Goal: Task Accomplishment & Management: Use online tool/utility

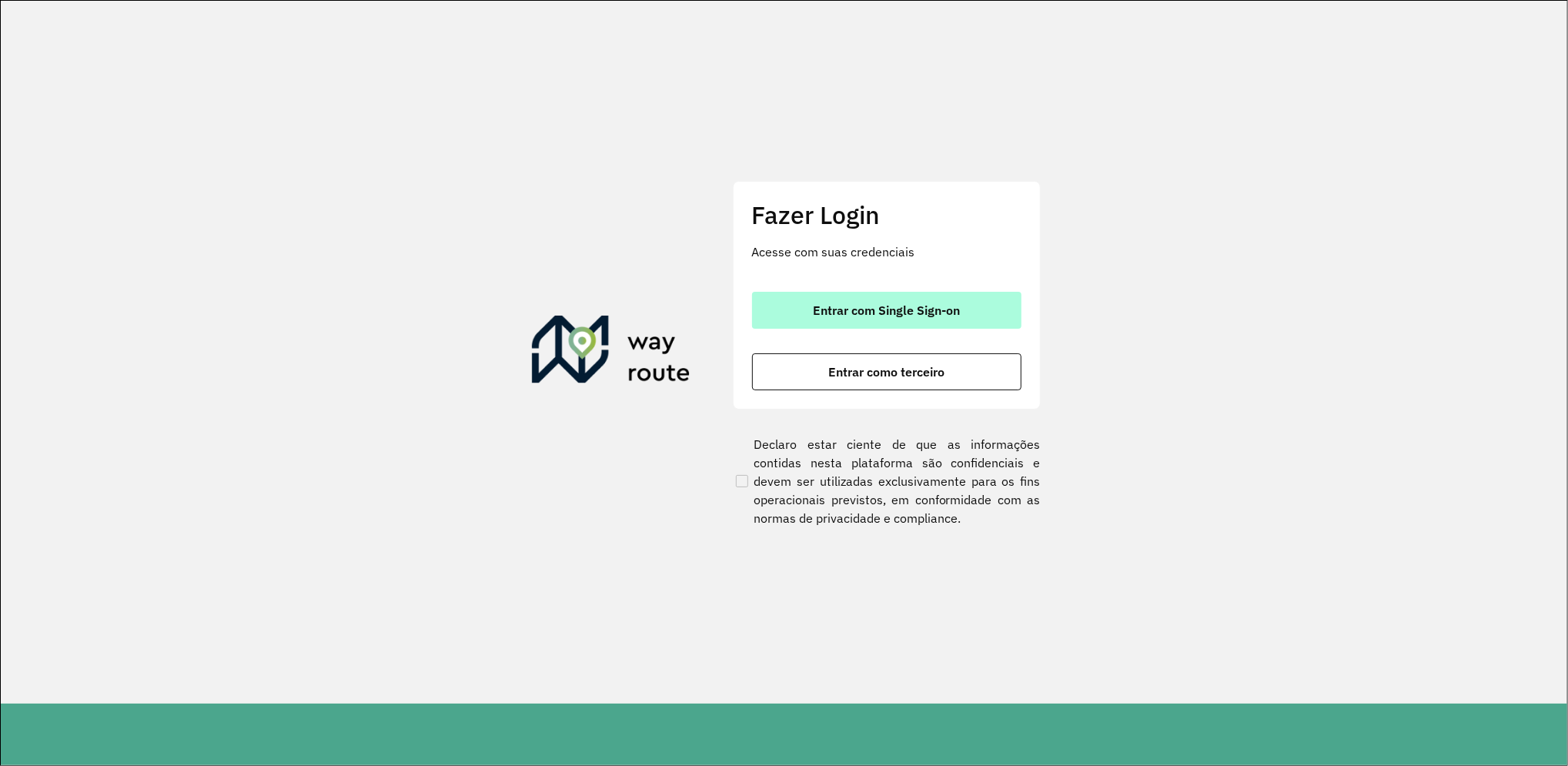
click at [951, 306] on span "Entrar com Single Sign-on" at bounding box center [886, 310] width 147 height 13
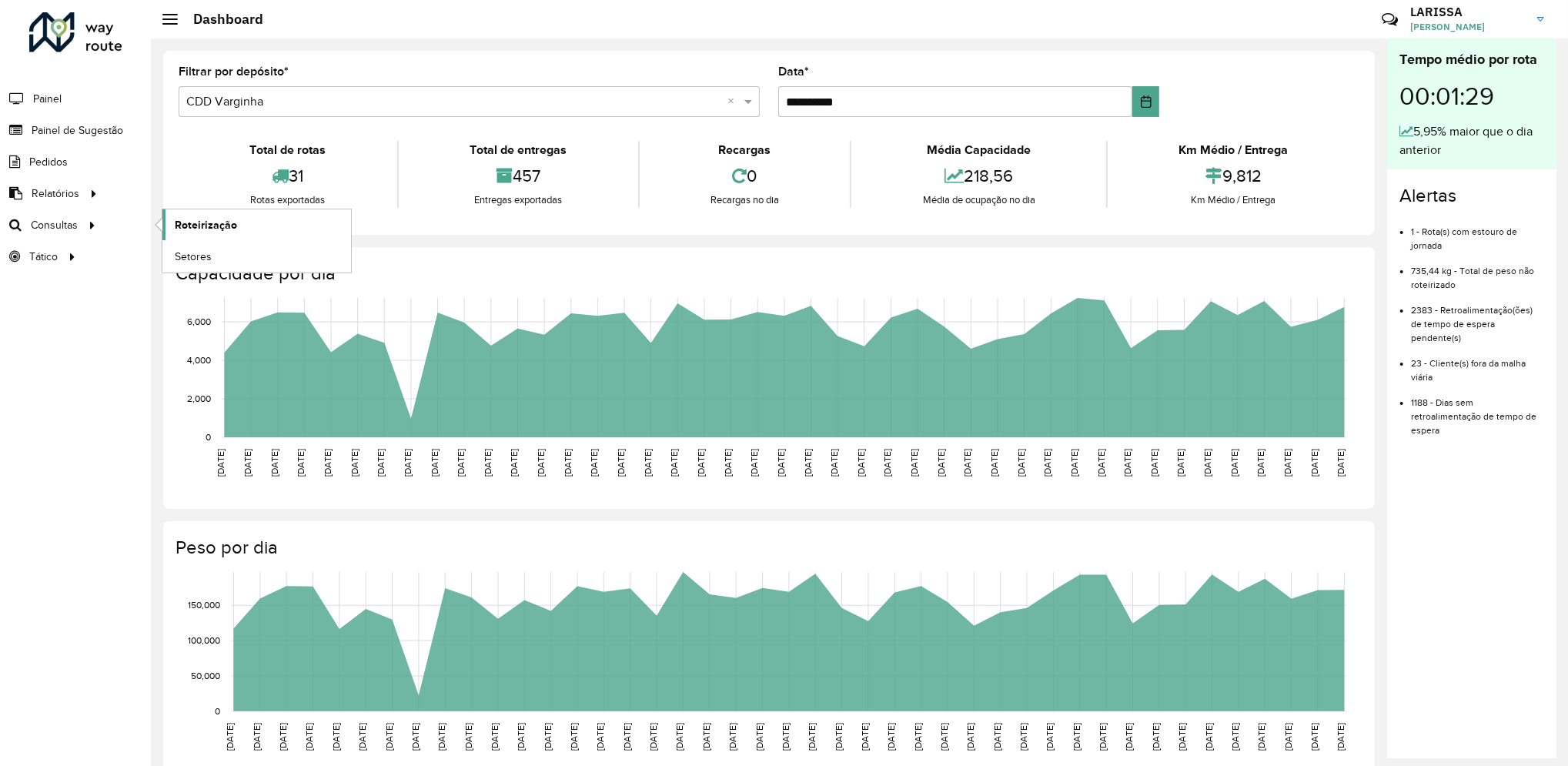
click at [173, 226] on link "Roteirização" at bounding box center [256, 224] width 188 height 31
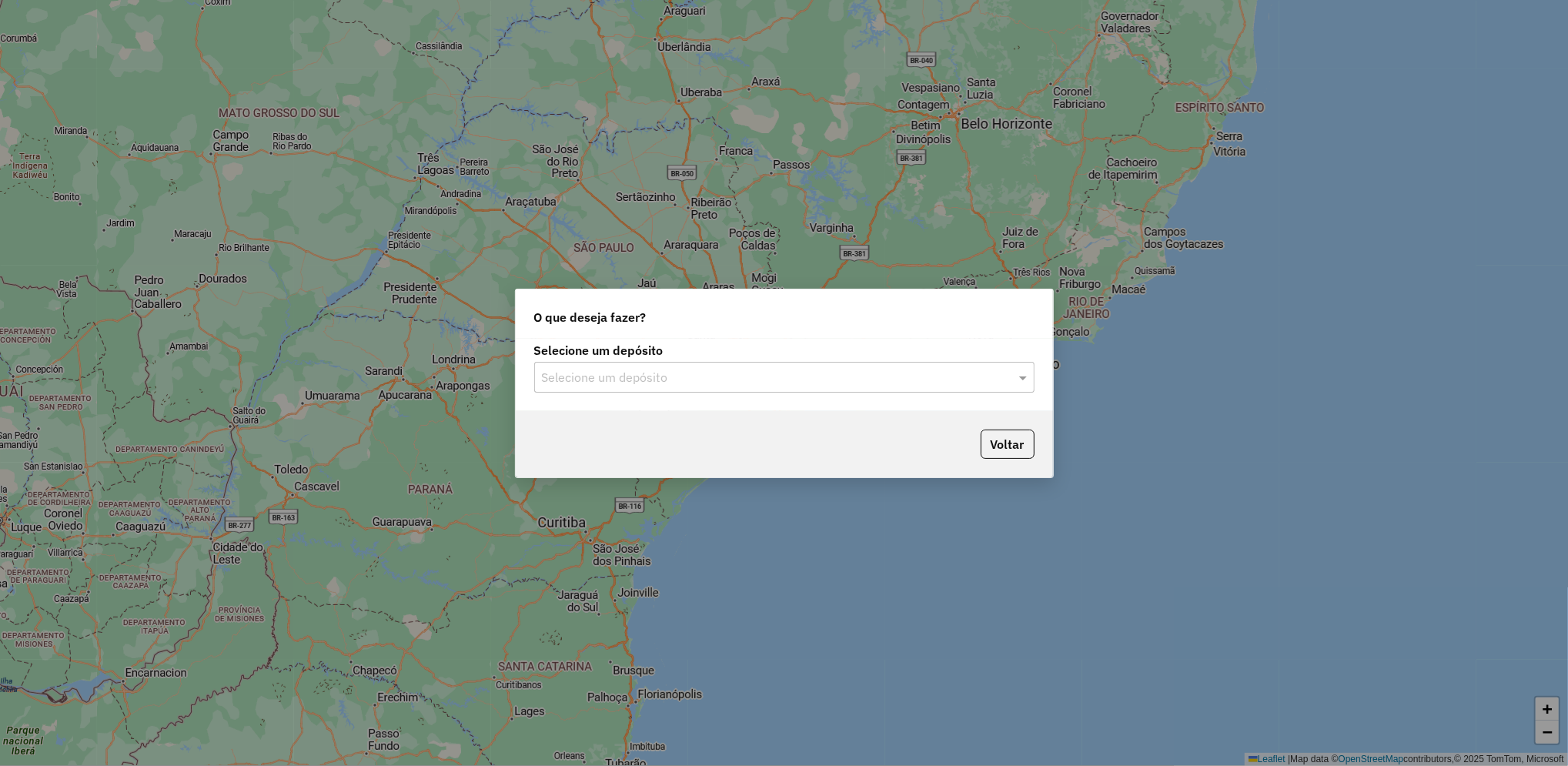
click at [638, 382] on input "text" at bounding box center [769, 378] width 454 height 18
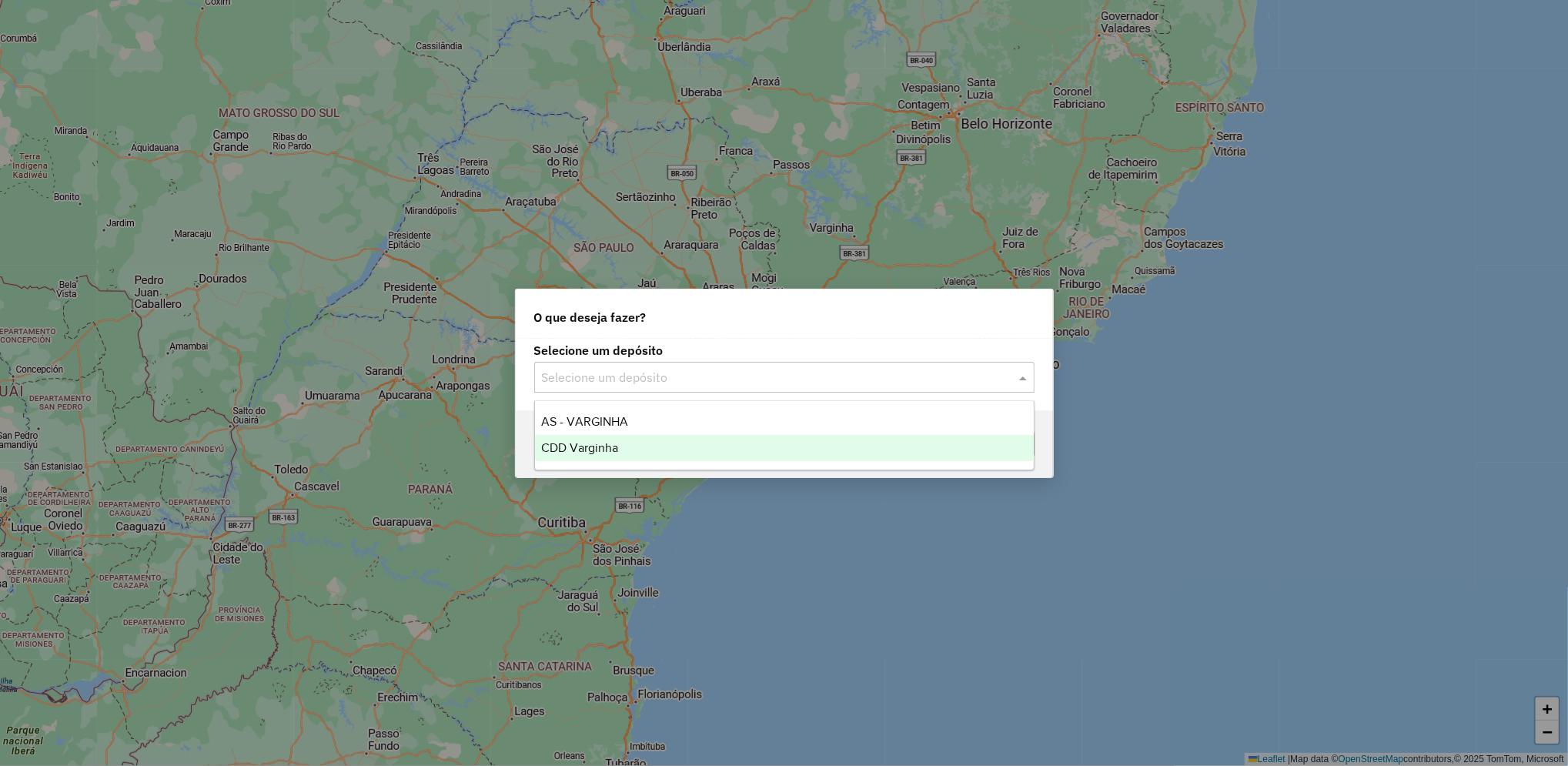
click at [635, 446] on div "CDD Varginha" at bounding box center [784, 448] width 499 height 26
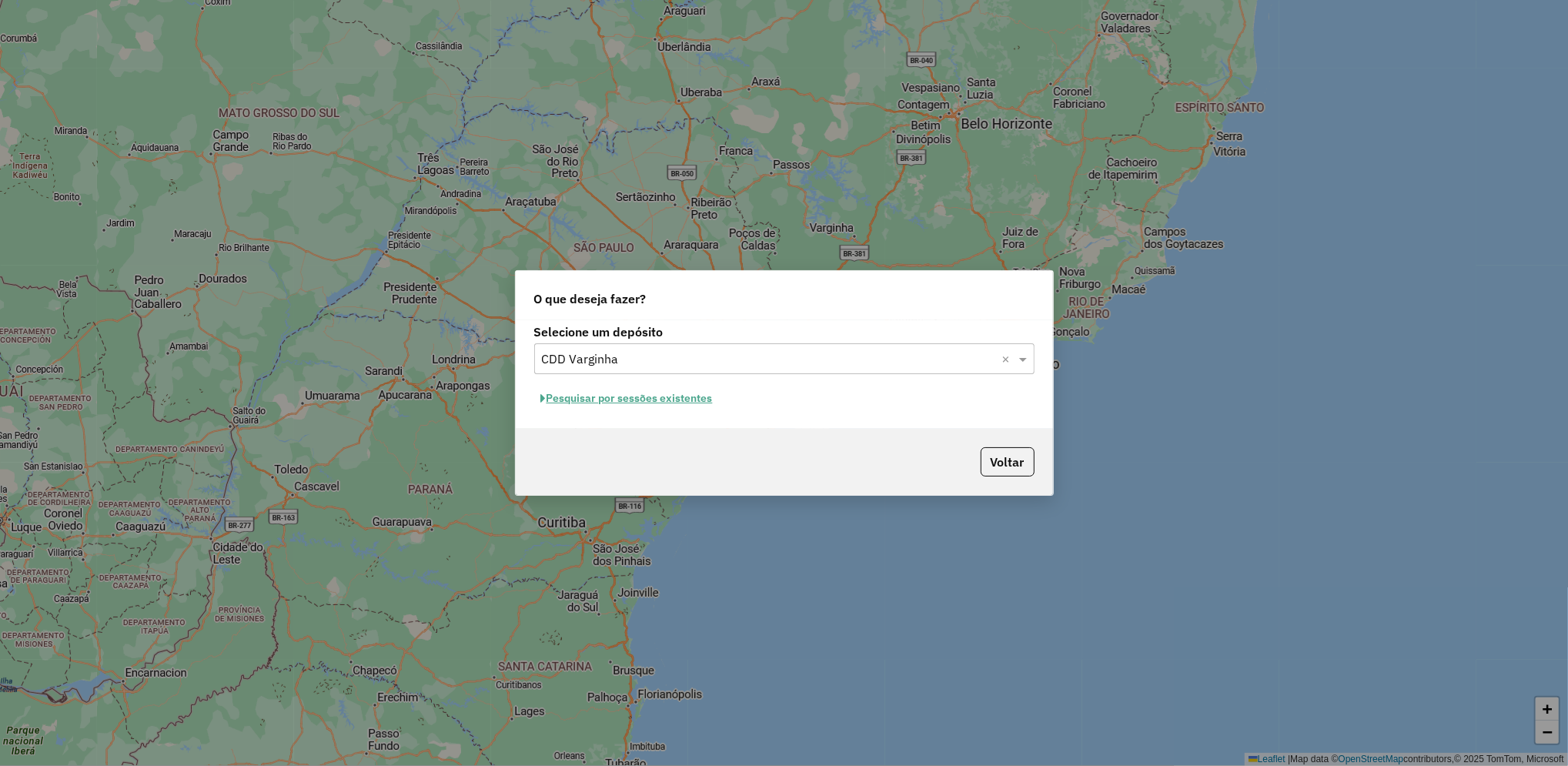
click at [672, 401] on button "Pesquisar por sessões existentes" at bounding box center [627, 398] width 186 height 24
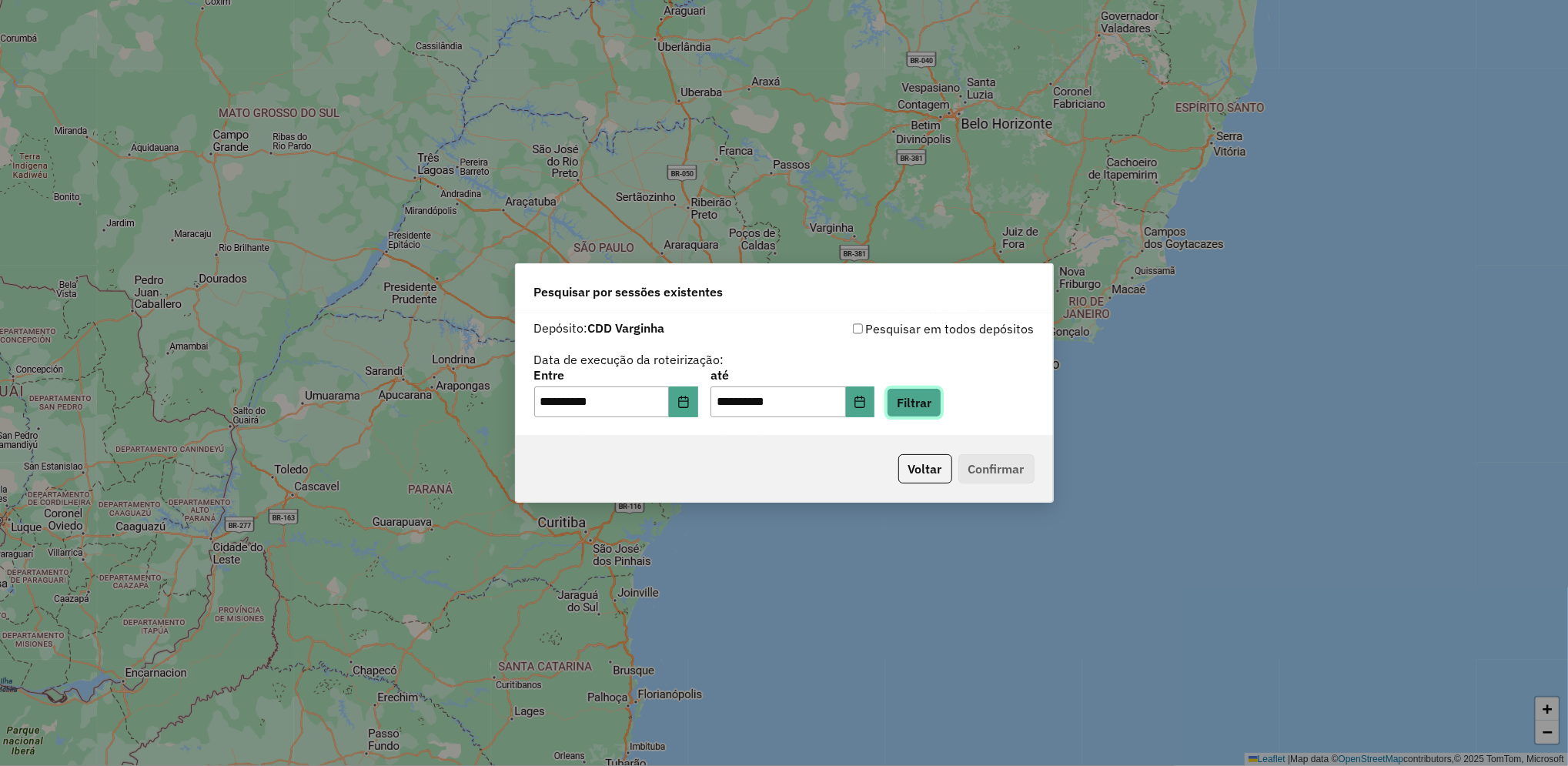
click at [941, 393] on button "Filtrar" at bounding box center [914, 403] width 54 height 29
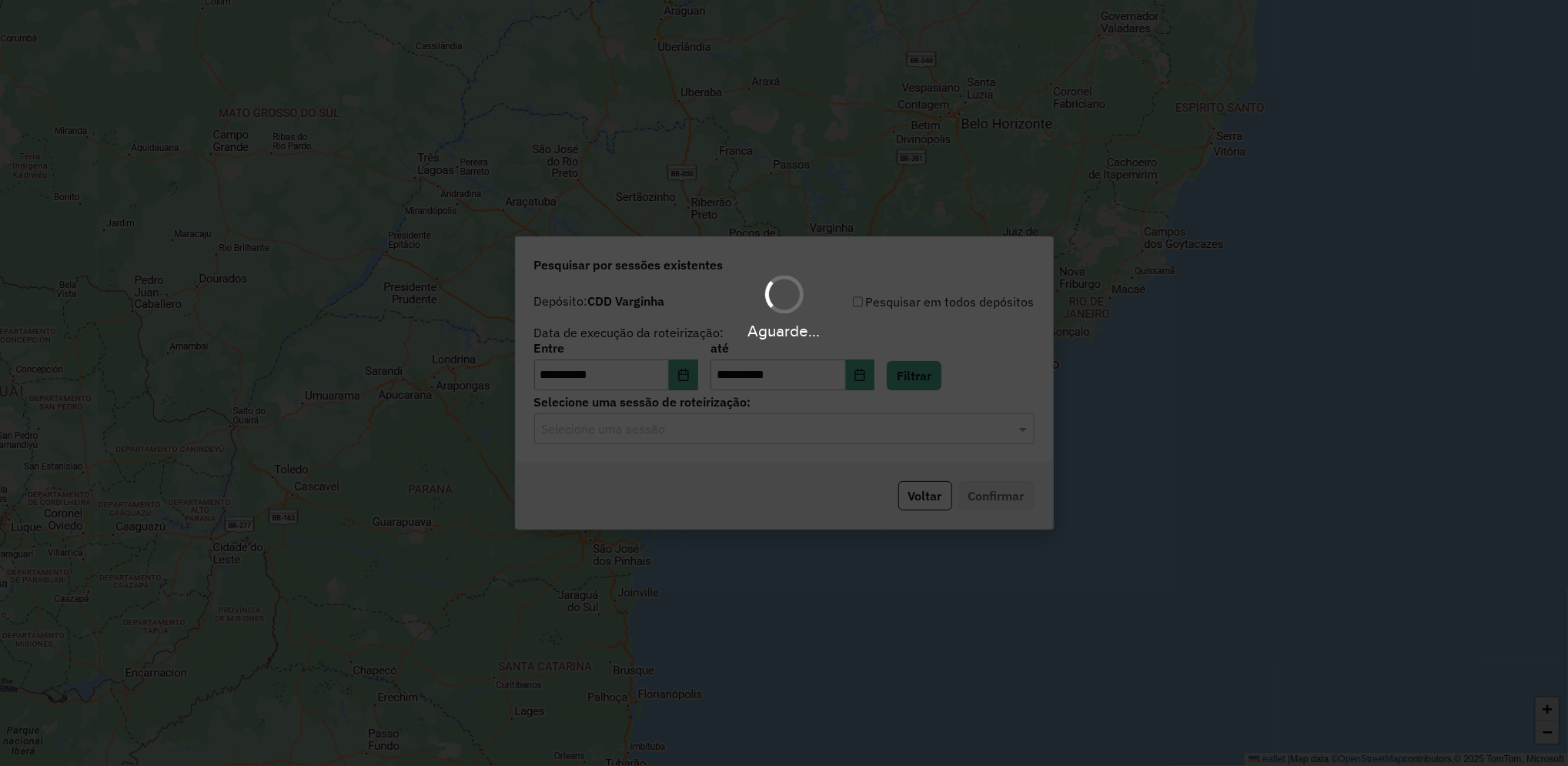
click at [829, 427] on input "text" at bounding box center [769, 429] width 454 height 18
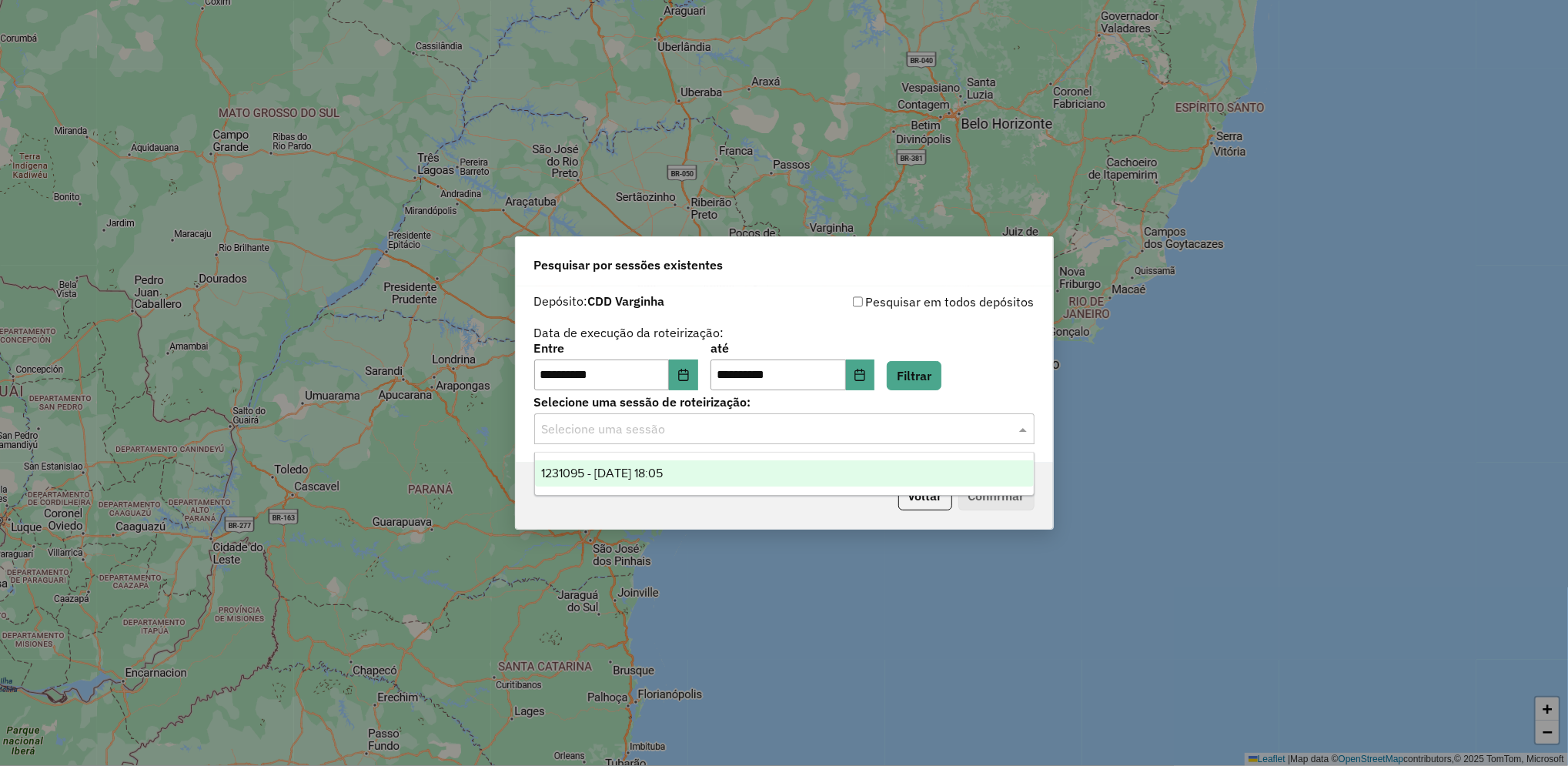
click at [706, 480] on div "1231095 - 19/08/2025 18:05" at bounding box center [784, 473] width 499 height 26
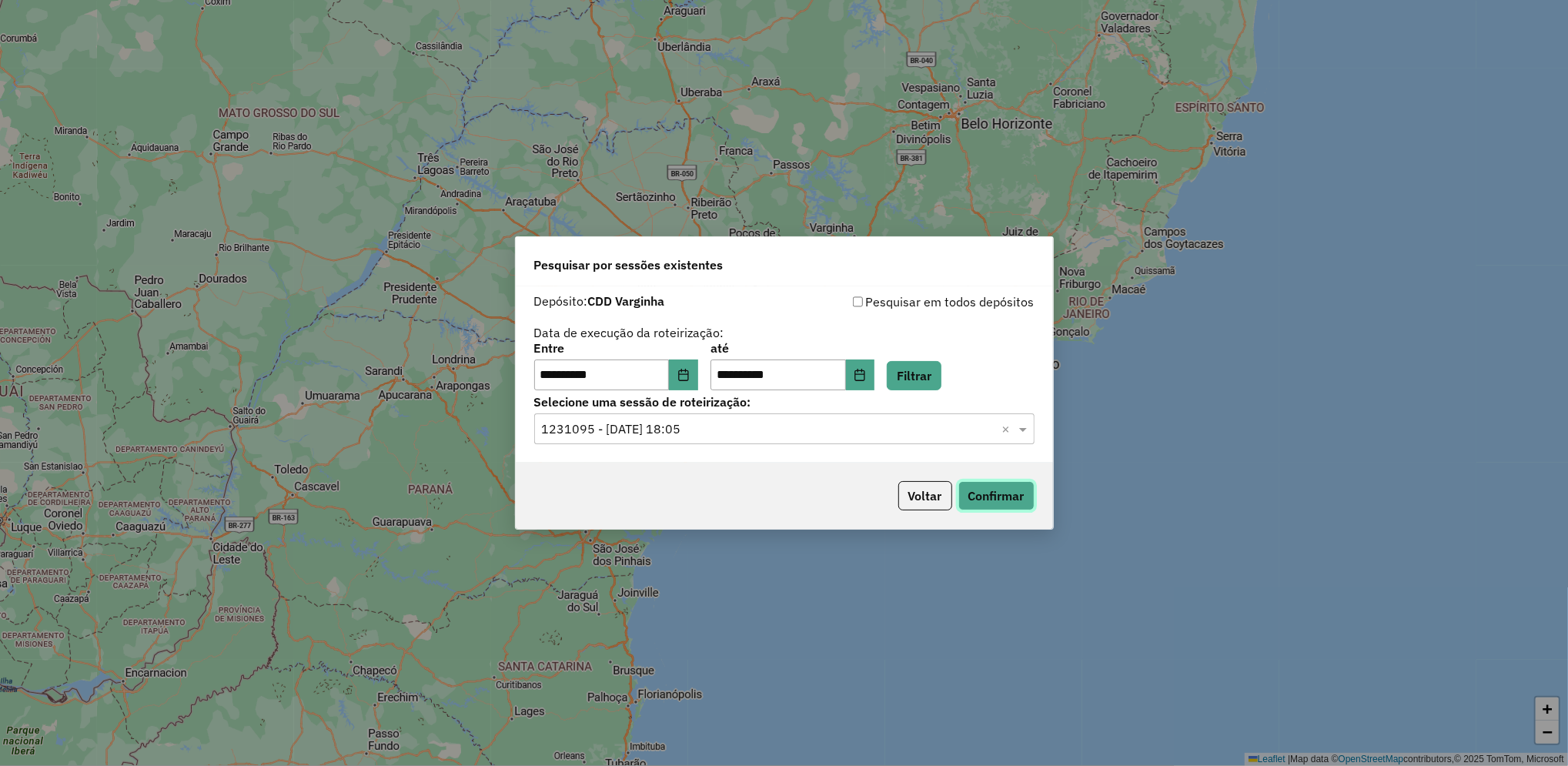
click at [975, 496] on button "Confirmar" at bounding box center [996, 496] width 76 height 29
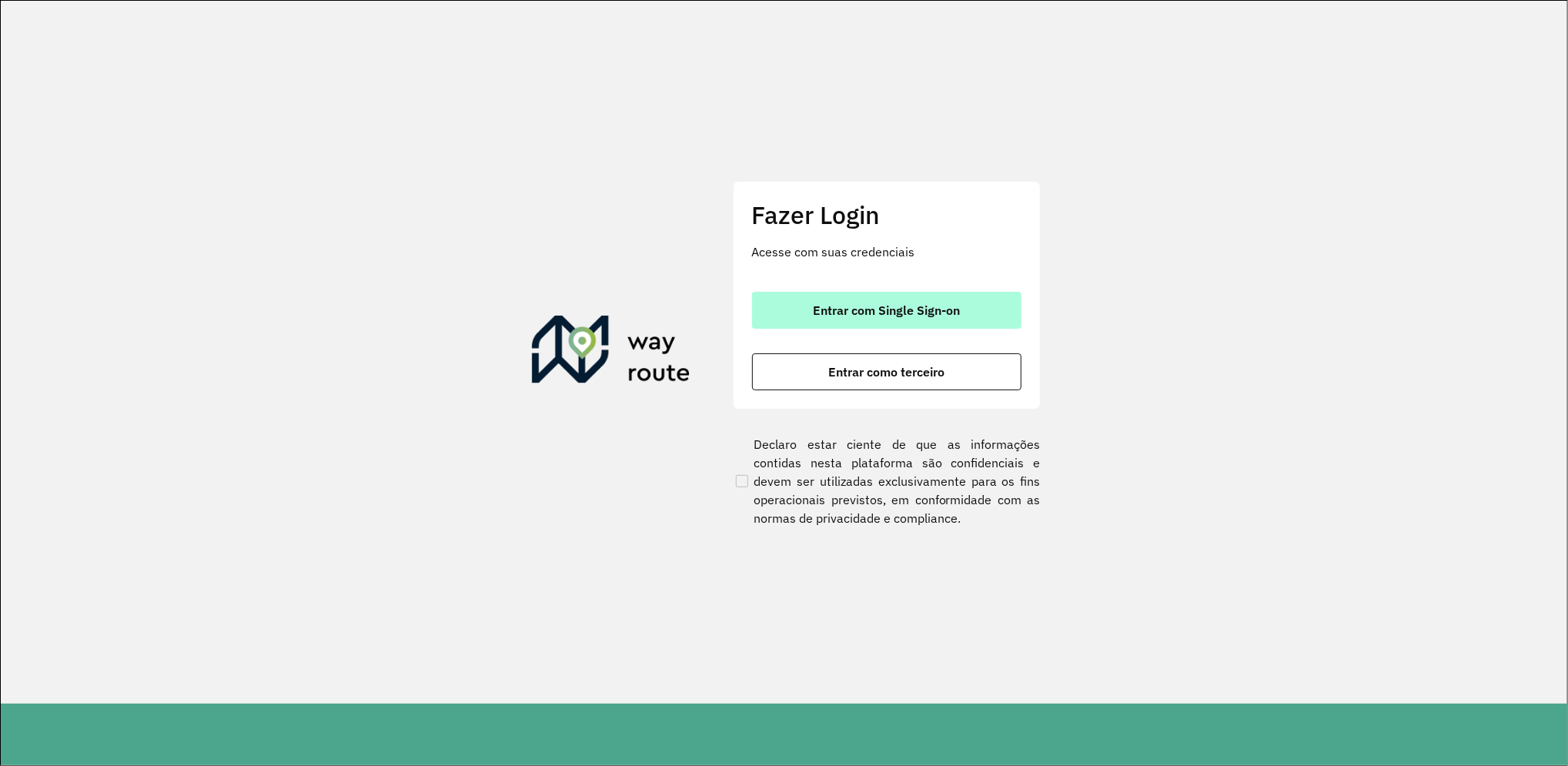
click at [860, 316] on span "Entrar com Single Sign-on" at bounding box center [886, 310] width 147 height 13
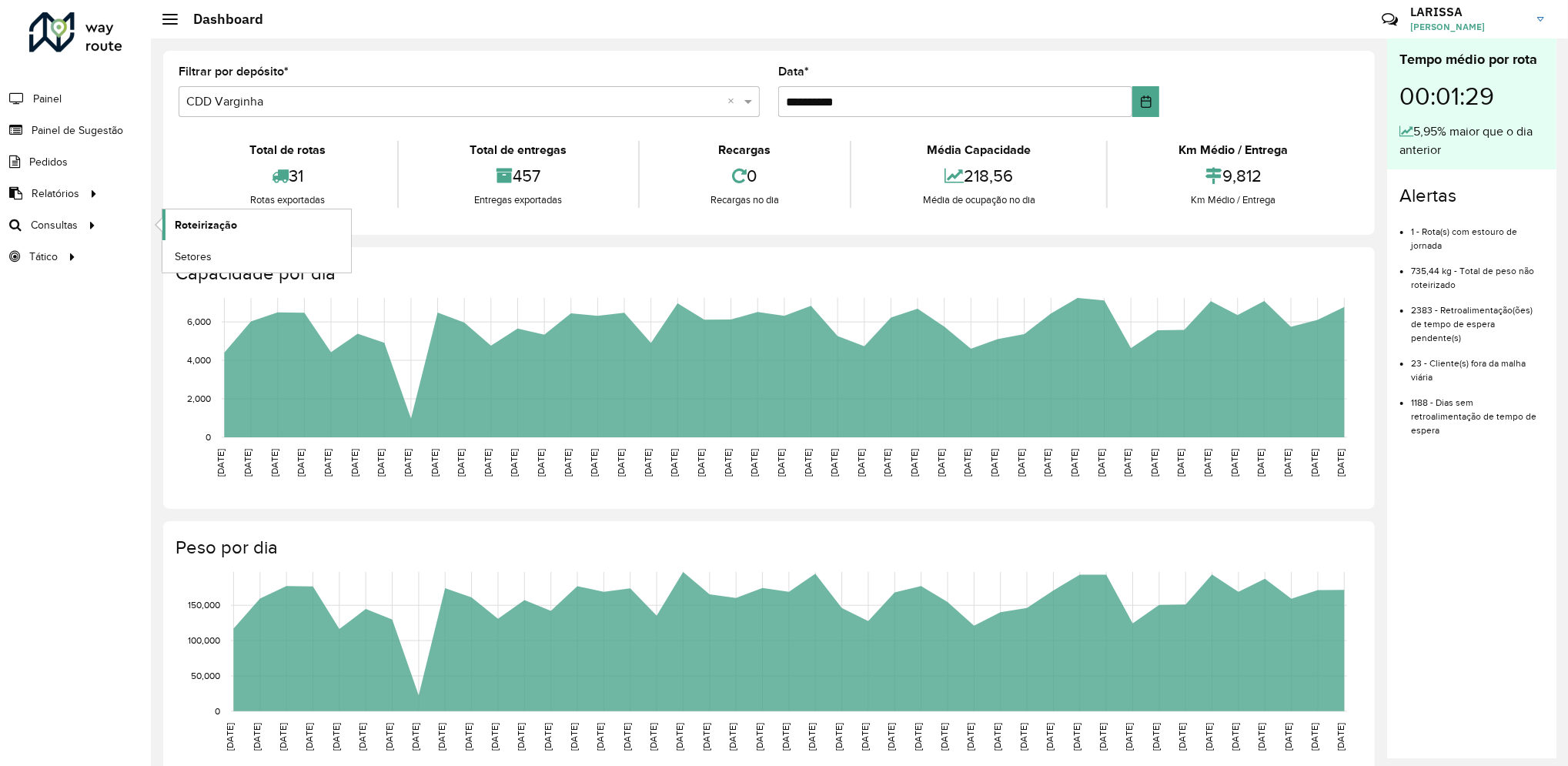
click at [203, 229] on span "Roteirização" at bounding box center [206, 224] width 63 height 16
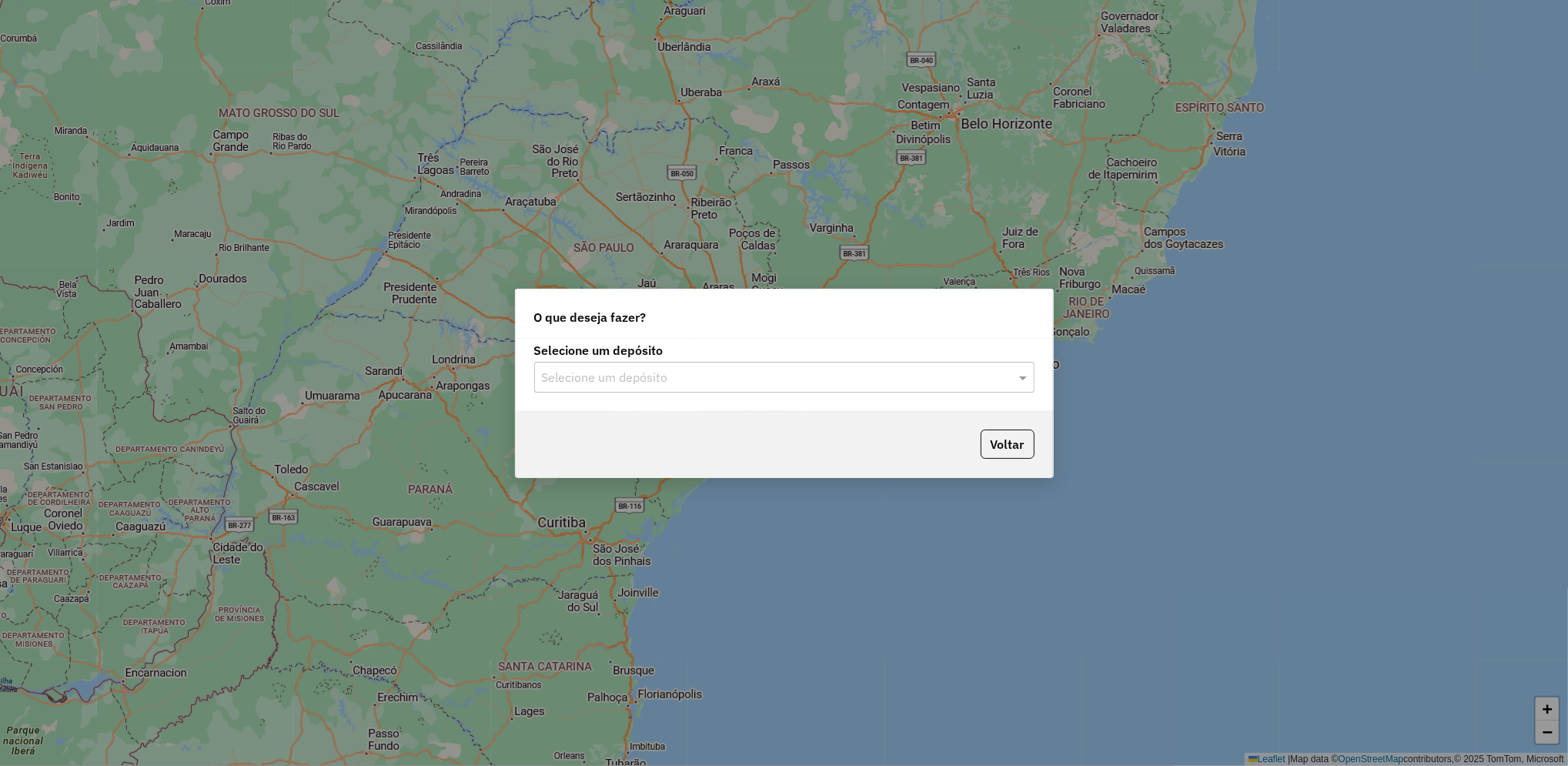
click at [687, 377] on input "text" at bounding box center [769, 378] width 454 height 18
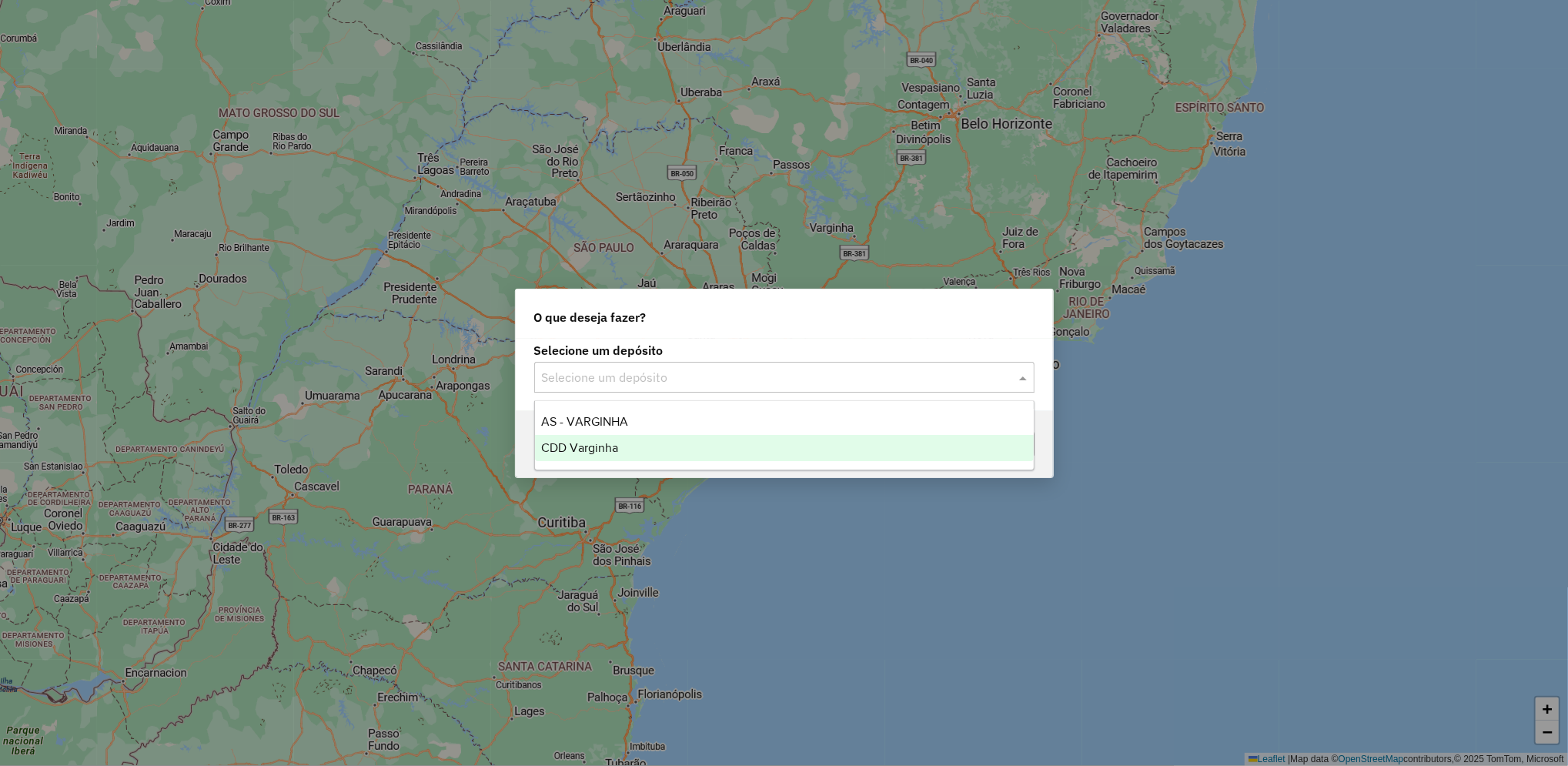
click at [614, 442] on span "CDD Varginha" at bounding box center [580, 448] width 77 height 13
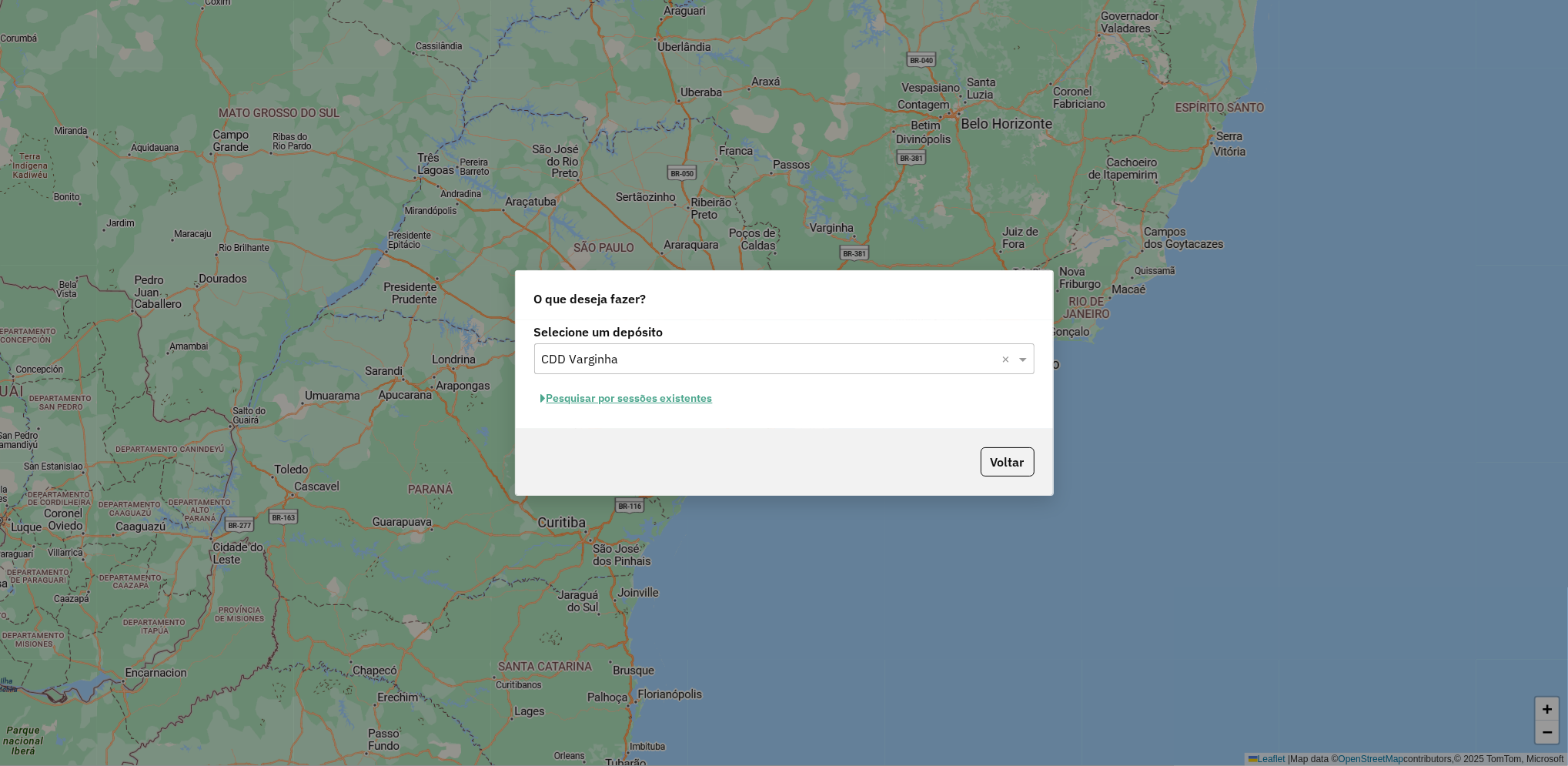
click at [693, 387] on button "Pesquisar por sessões existentes" at bounding box center [627, 398] width 186 height 24
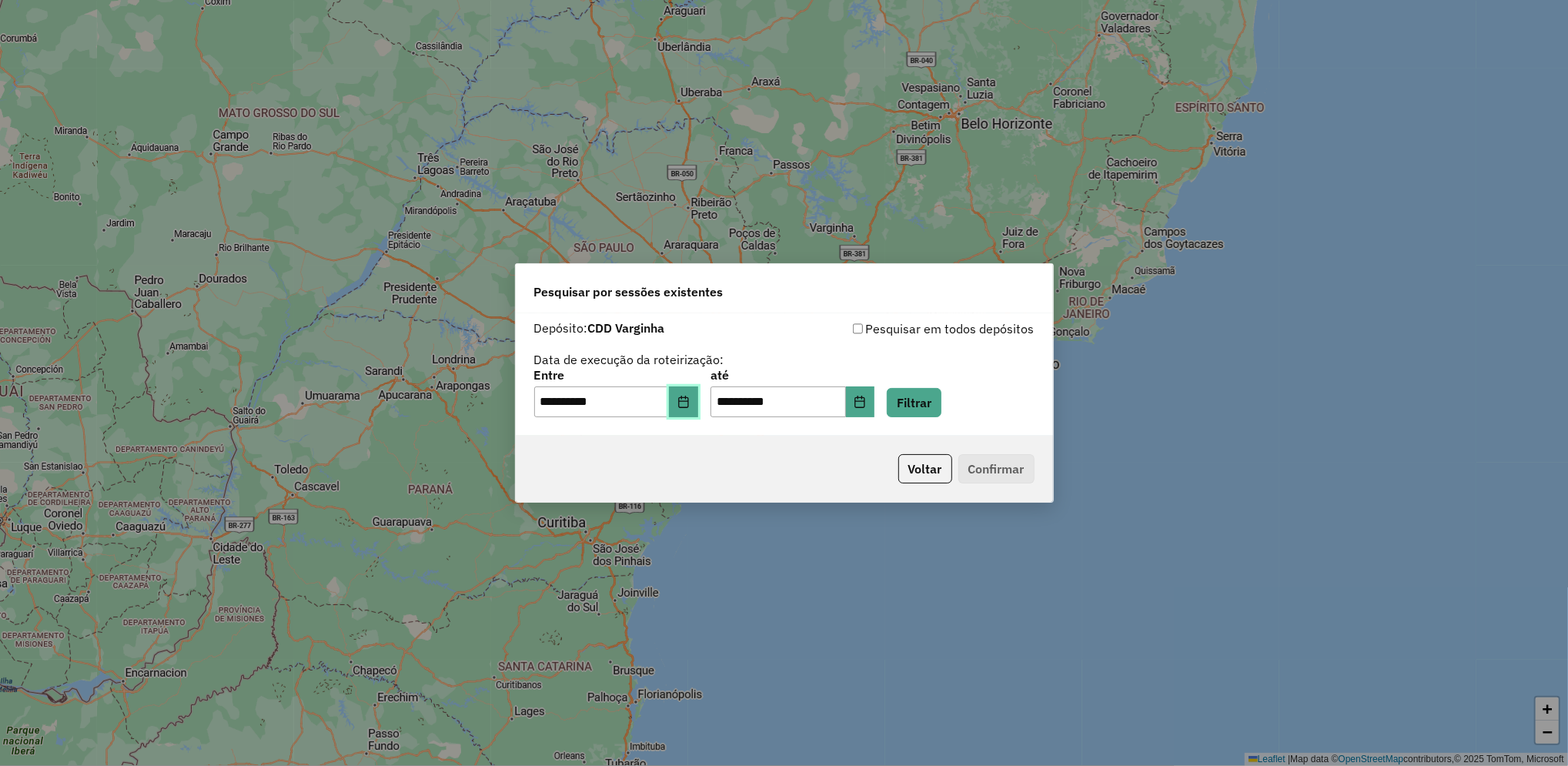
click at [696, 389] on button "Choose Date" at bounding box center [683, 402] width 29 height 31
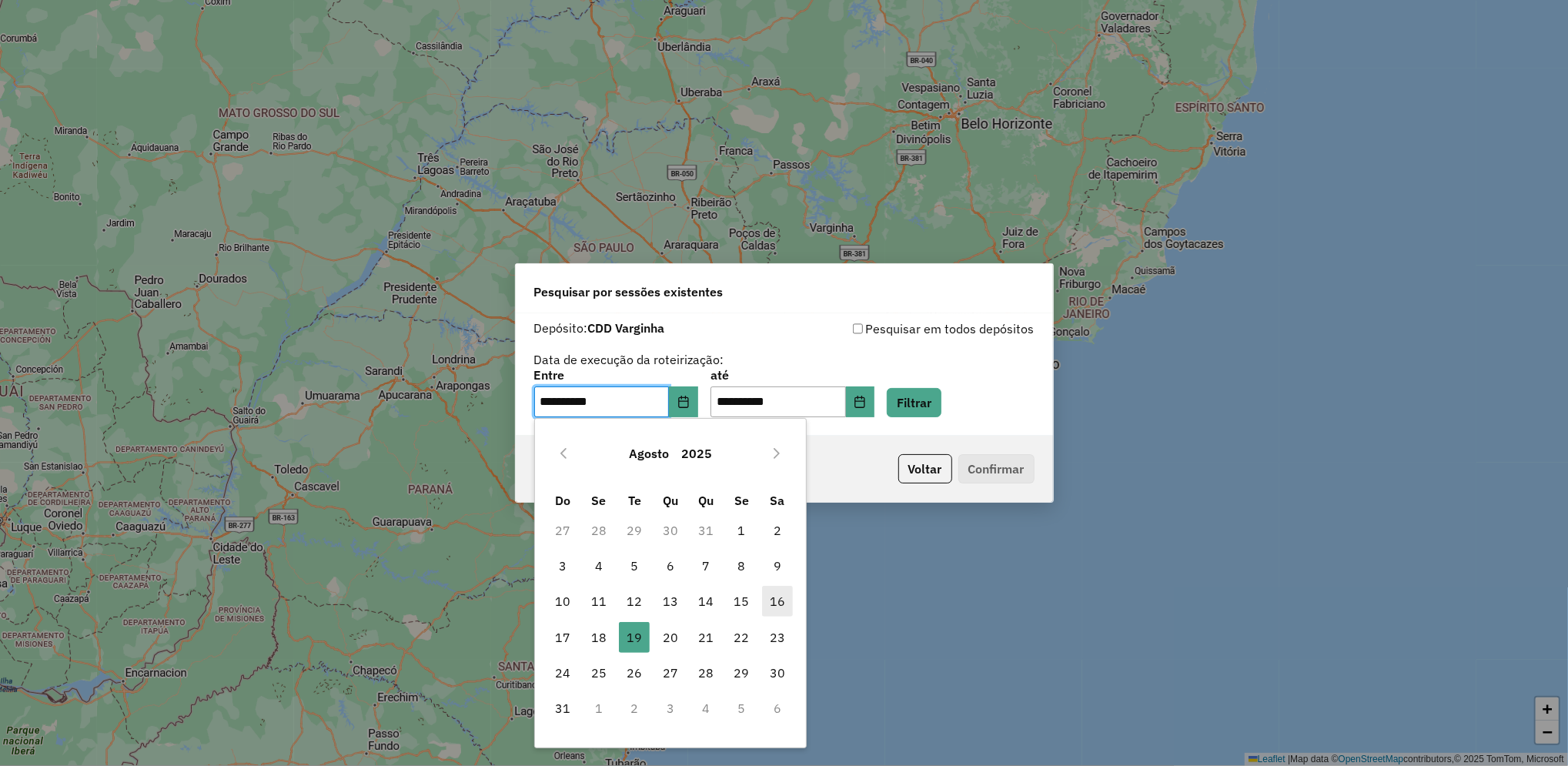
click at [776, 601] on span "16" at bounding box center [777, 601] width 31 height 31
type input "**********"
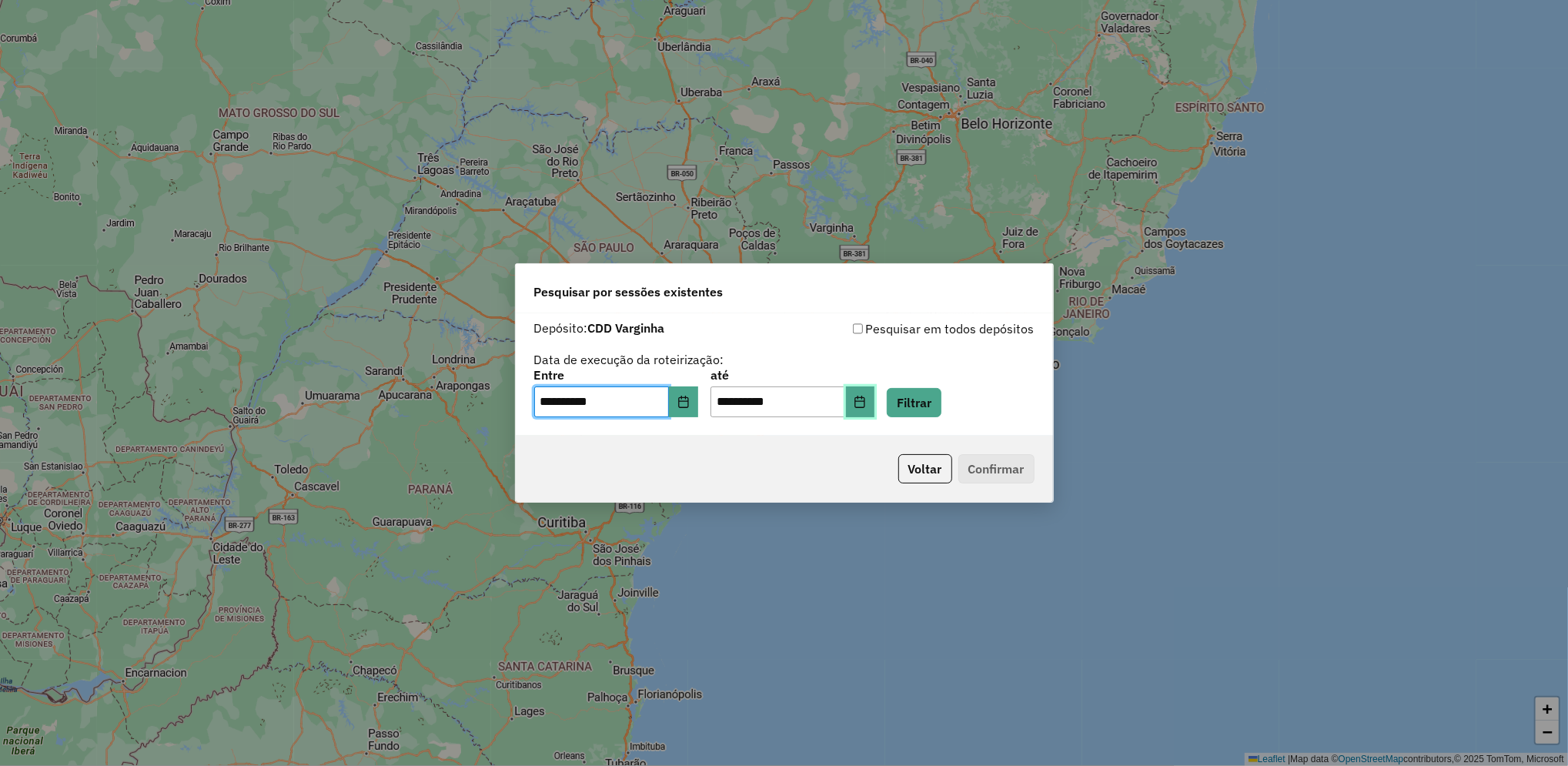
click at [875, 413] on button "Choose Date" at bounding box center [860, 402] width 29 height 31
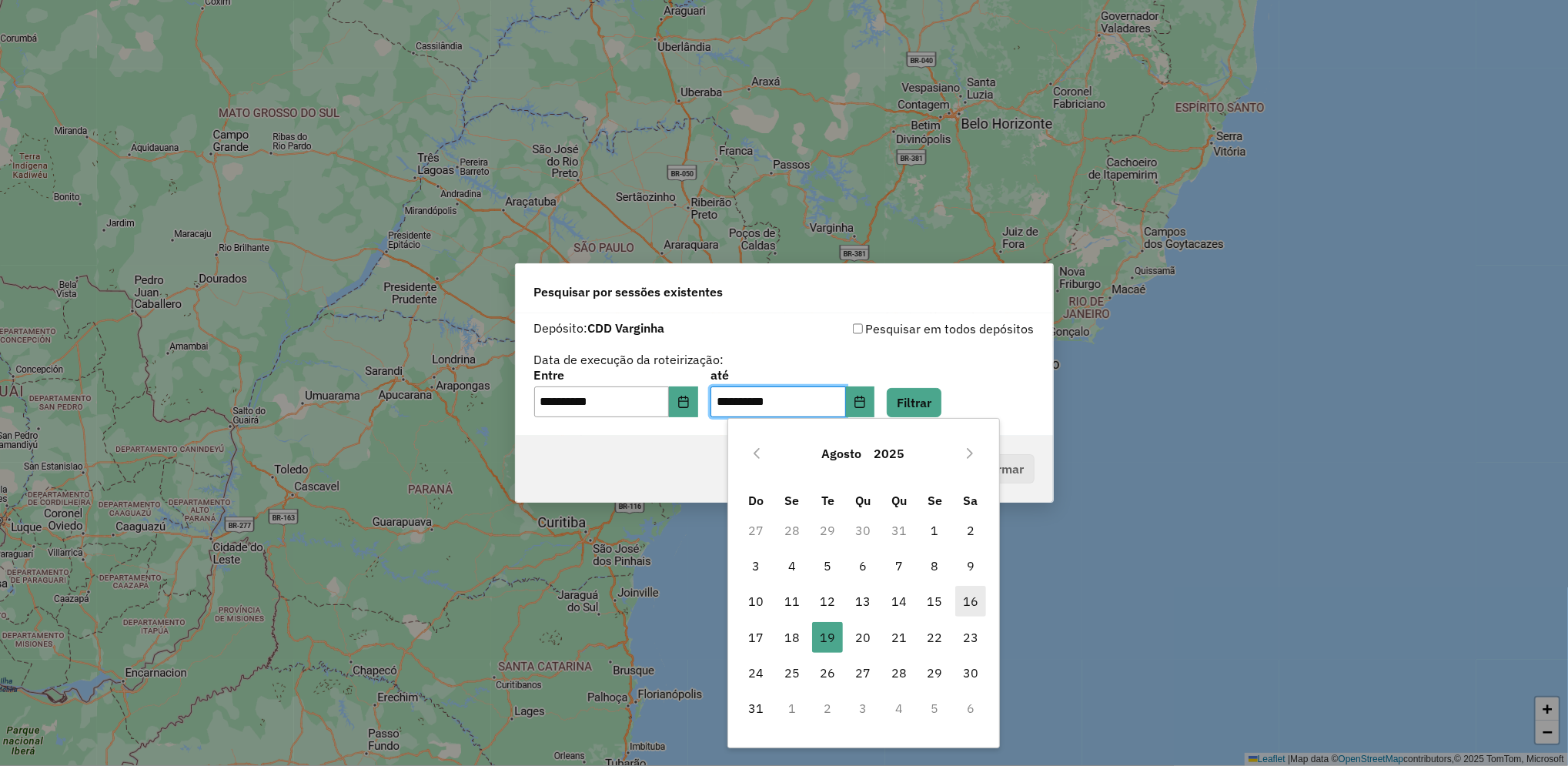
click at [961, 602] on span "16" at bounding box center [971, 601] width 31 height 31
type input "**********"
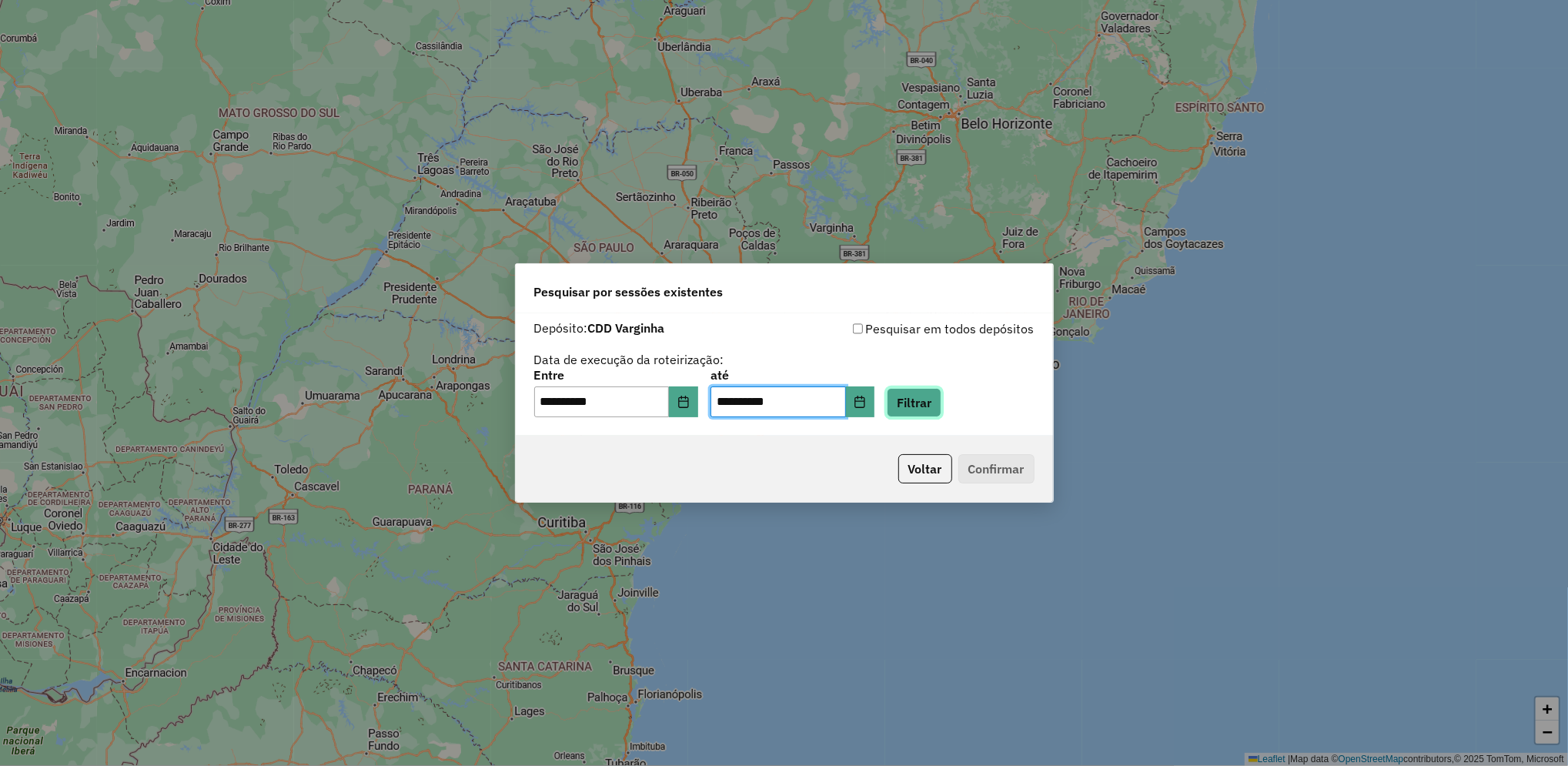
click at [941, 404] on button "Filtrar" at bounding box center [914, 403] width 54 height 29
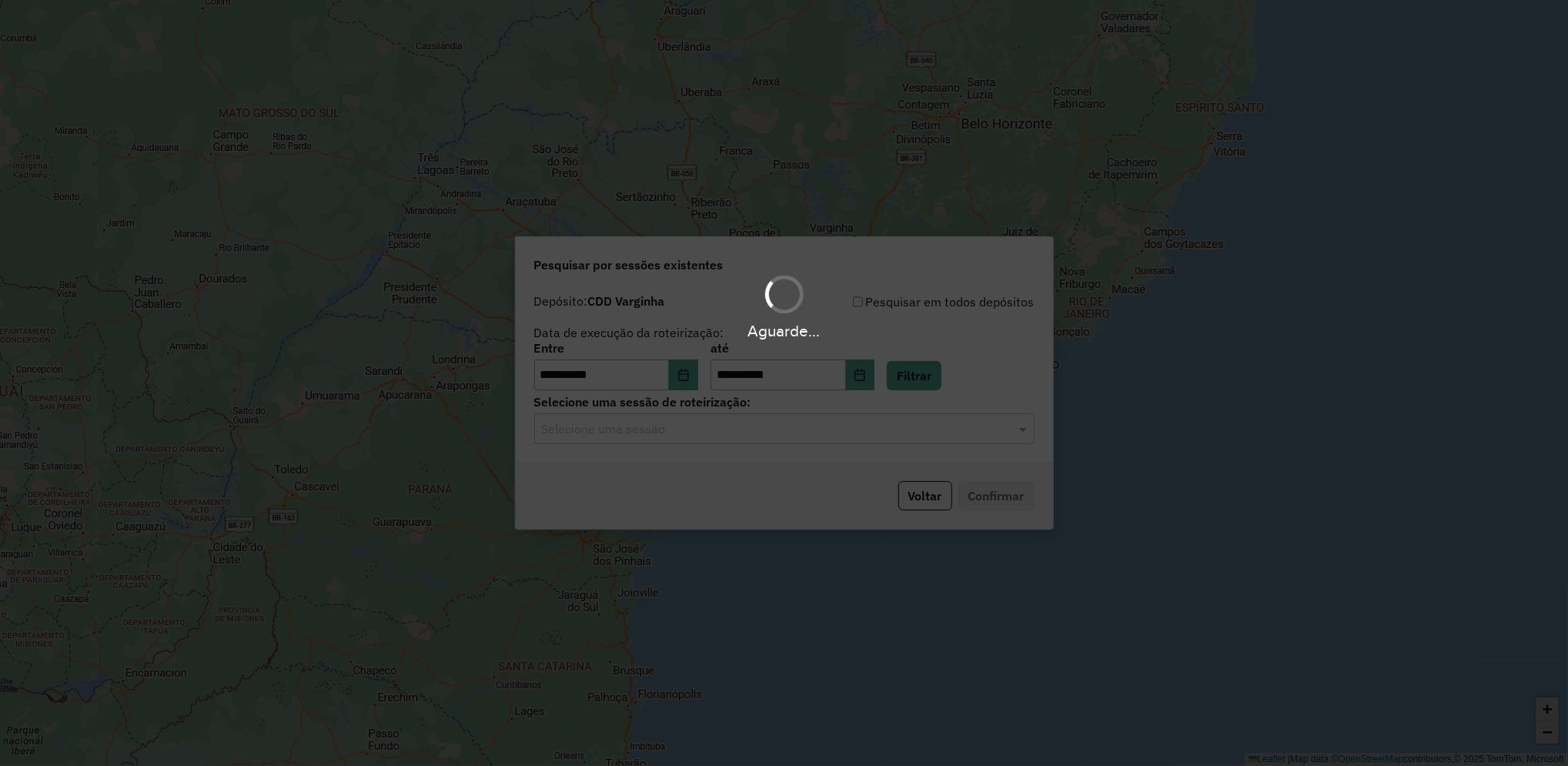
click at [915, 433] on input "text" at bounding box center [769, 429] width 454 height 18
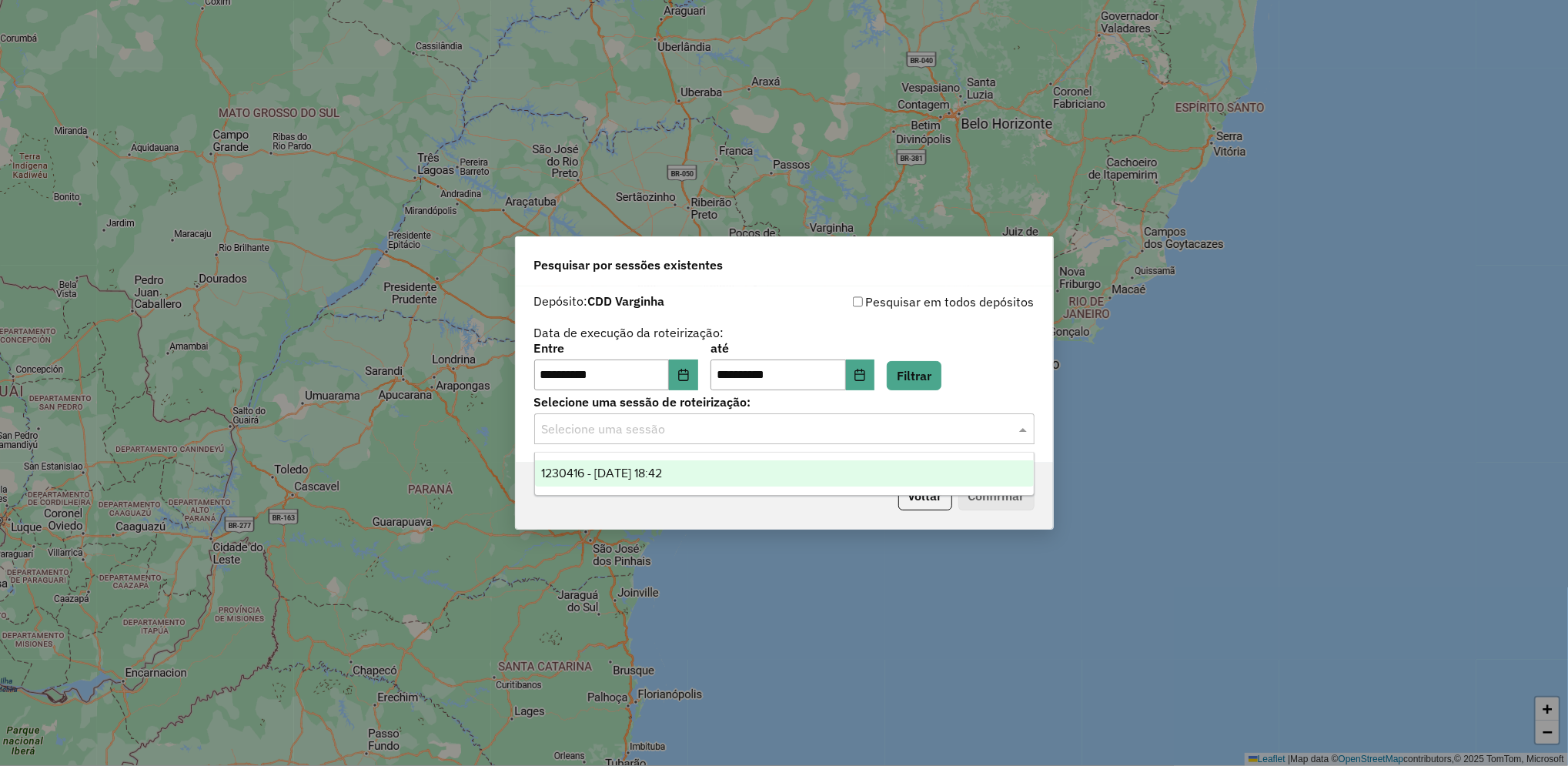
click at [801, 480] on div "1230416 - 16/08/2025 18:42" at bounding box center [784, 473] width 499 height 26
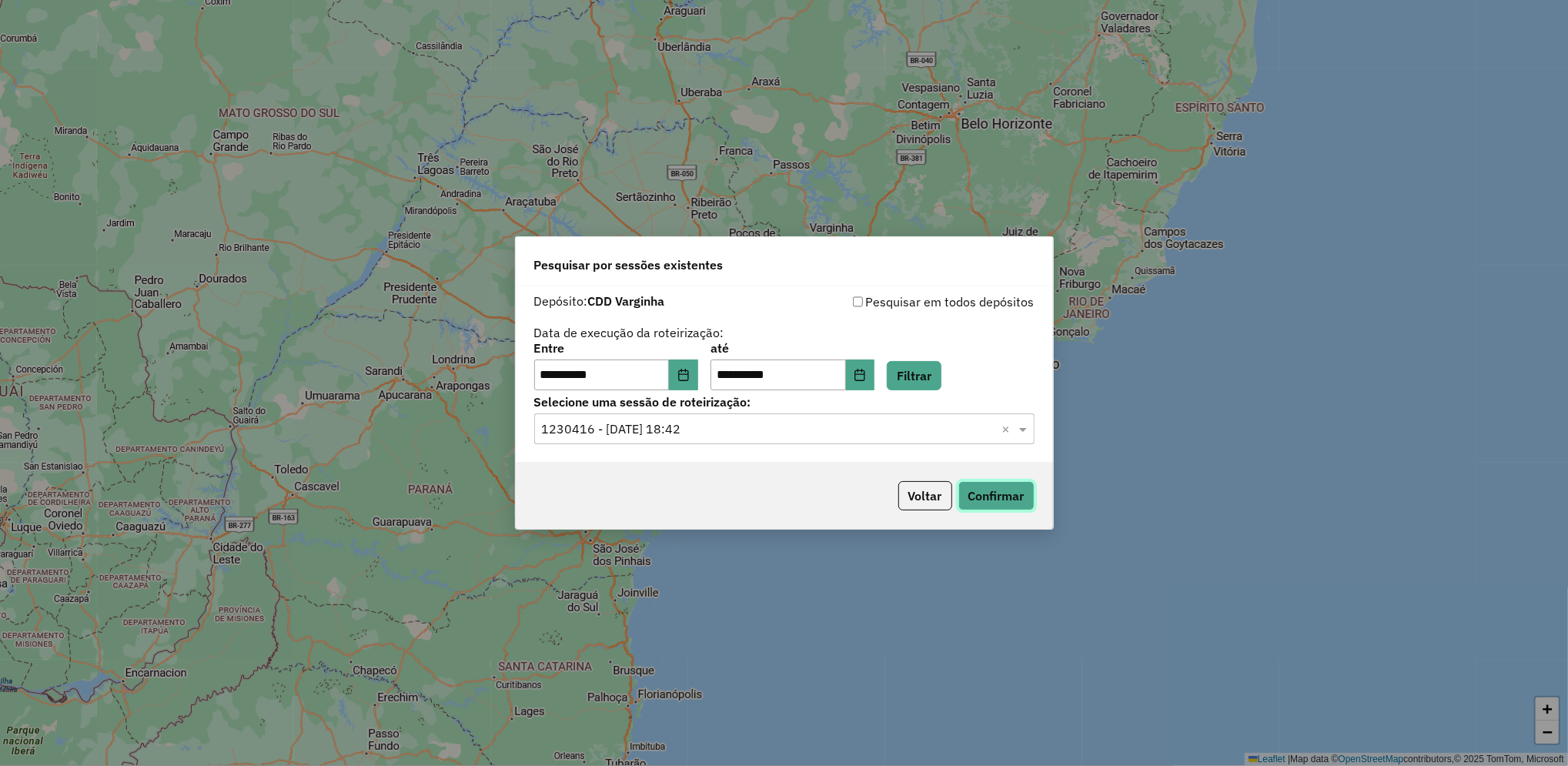
click at [973, 500] on button "Confirmar" at bounding box center [996, 496] width 76 height 29
click at [994, 501] on button "Confirmar" at bounding box center [996, 496] width 76 height 29
click at [971, 507] on button "Confirmar" at bounding box center [996, 496] width 76 height 29
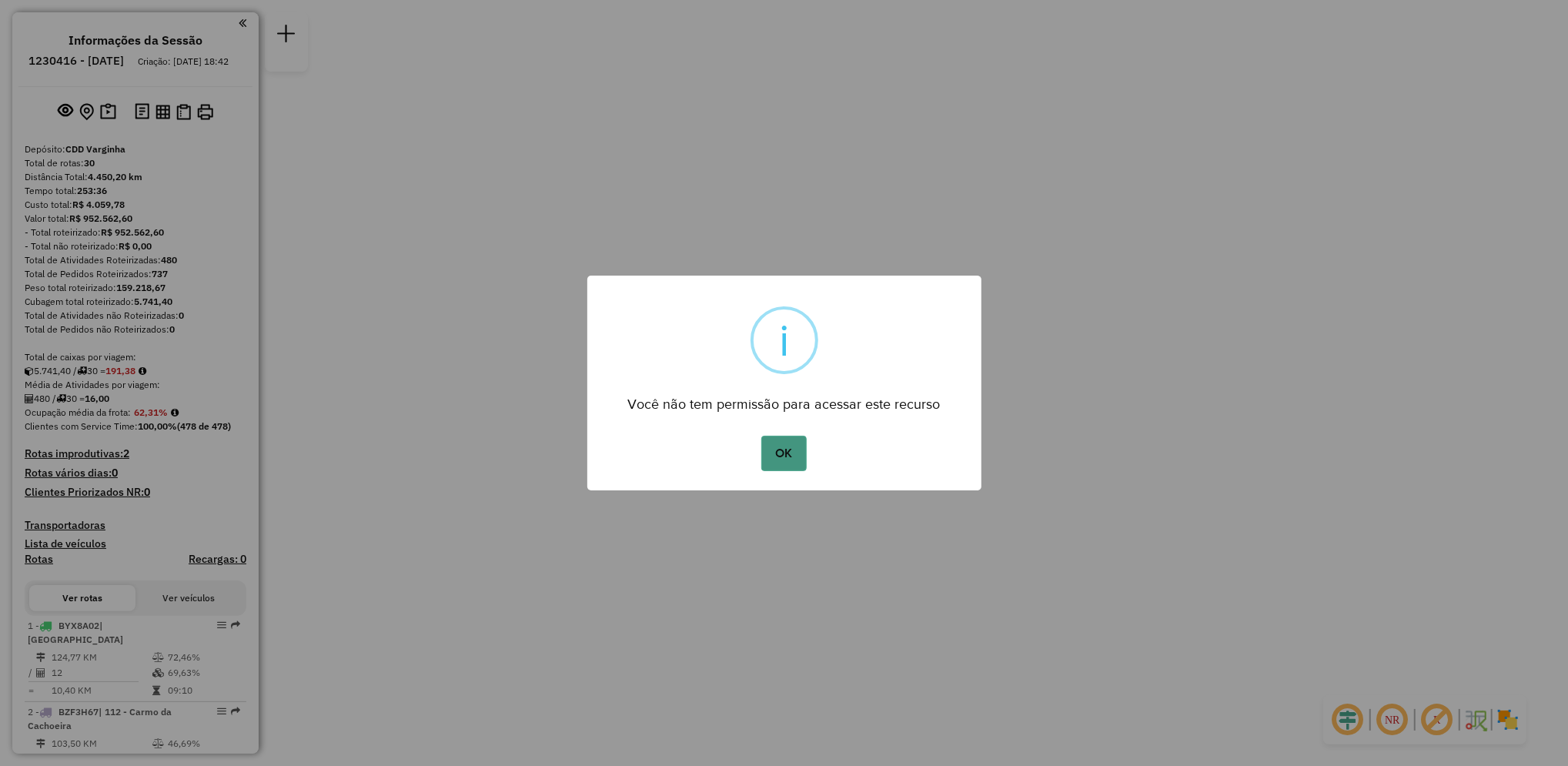
click at [763, 451] on button "OK" at bounding box center [784, 454] width 45 height 35
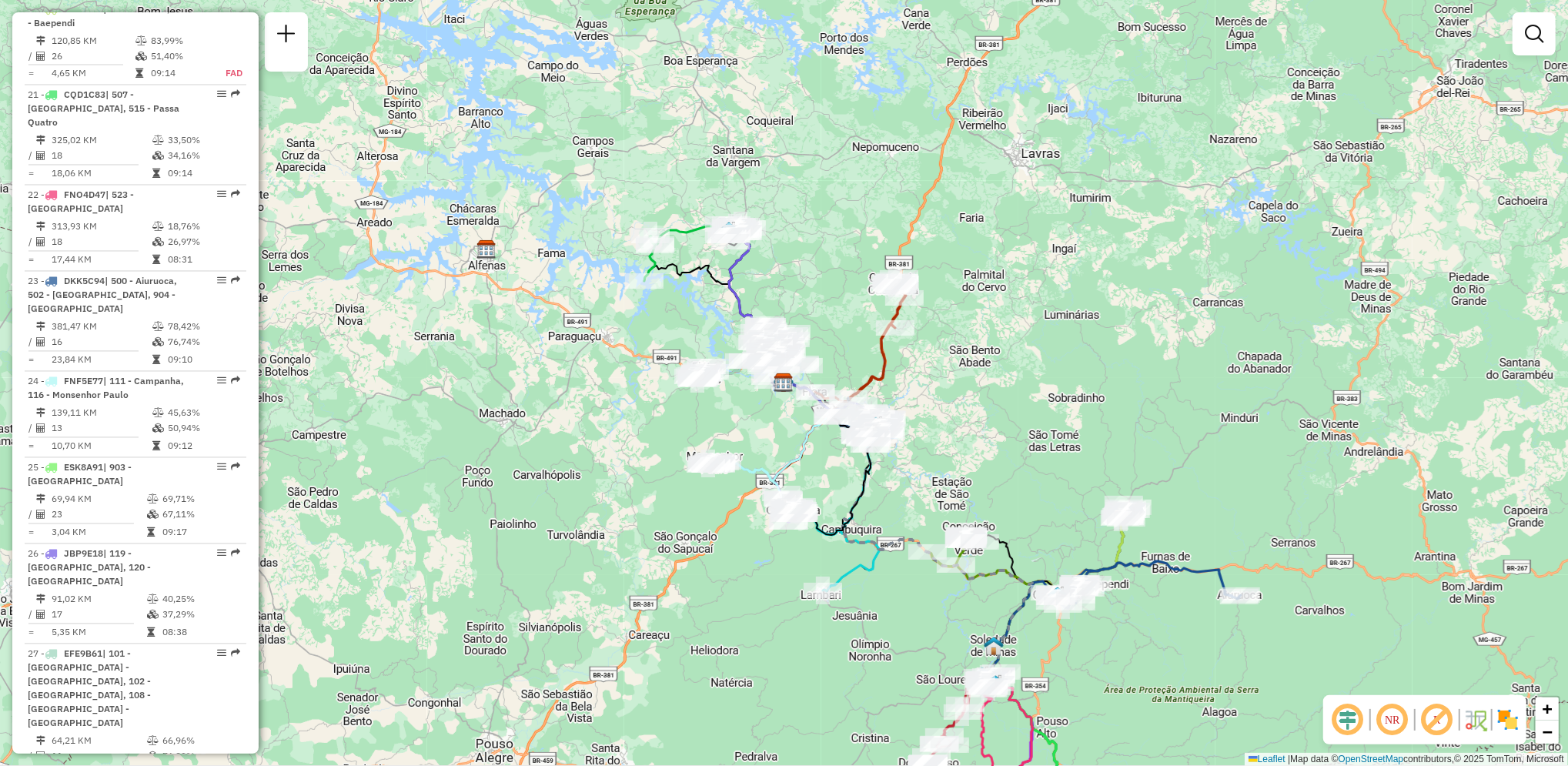
scroll to position [2290, 0]
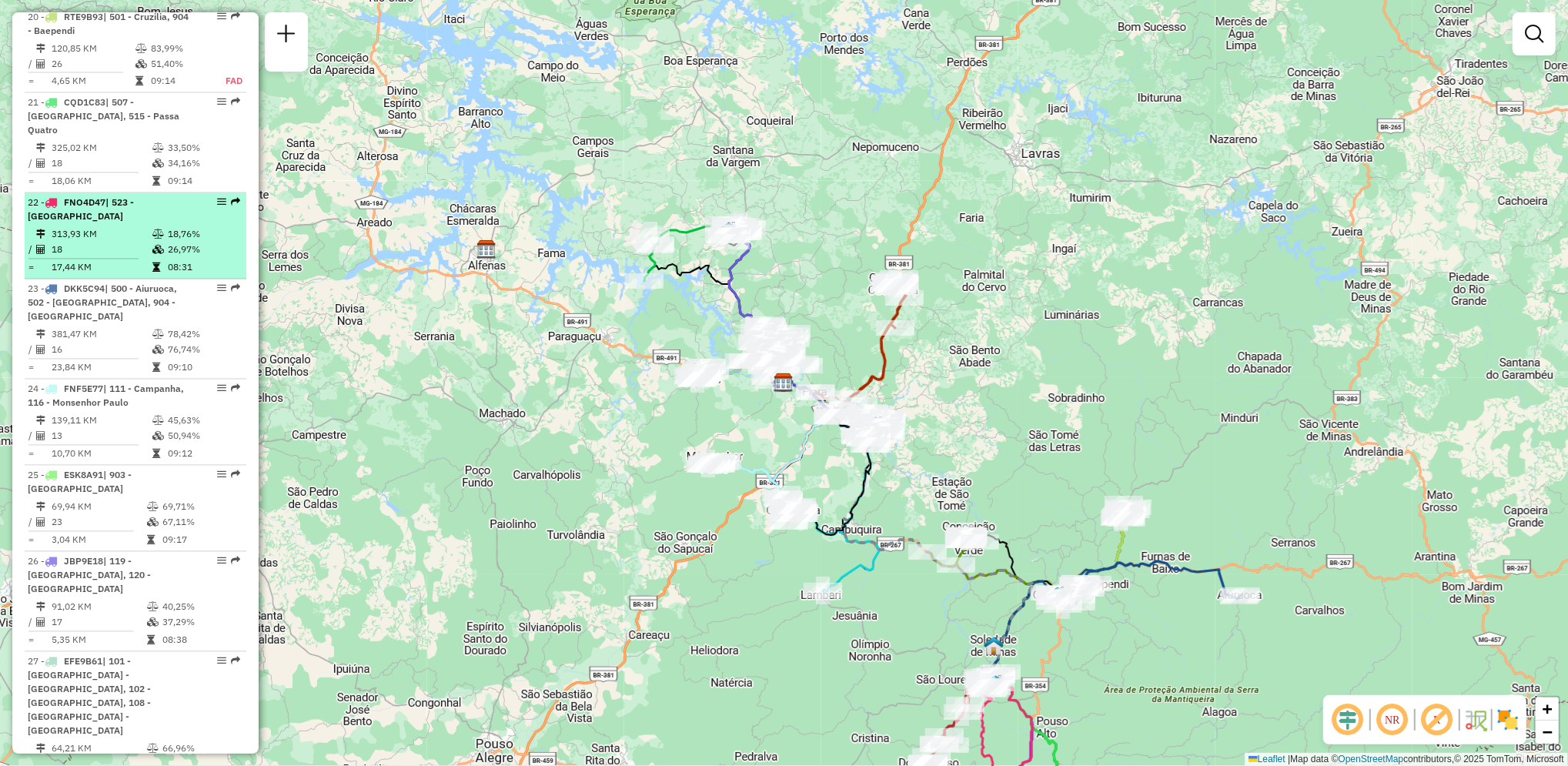
click at [171, 260] on td "08:31" at bounding box center [203, 268] width 73 height 15
select select "**********"
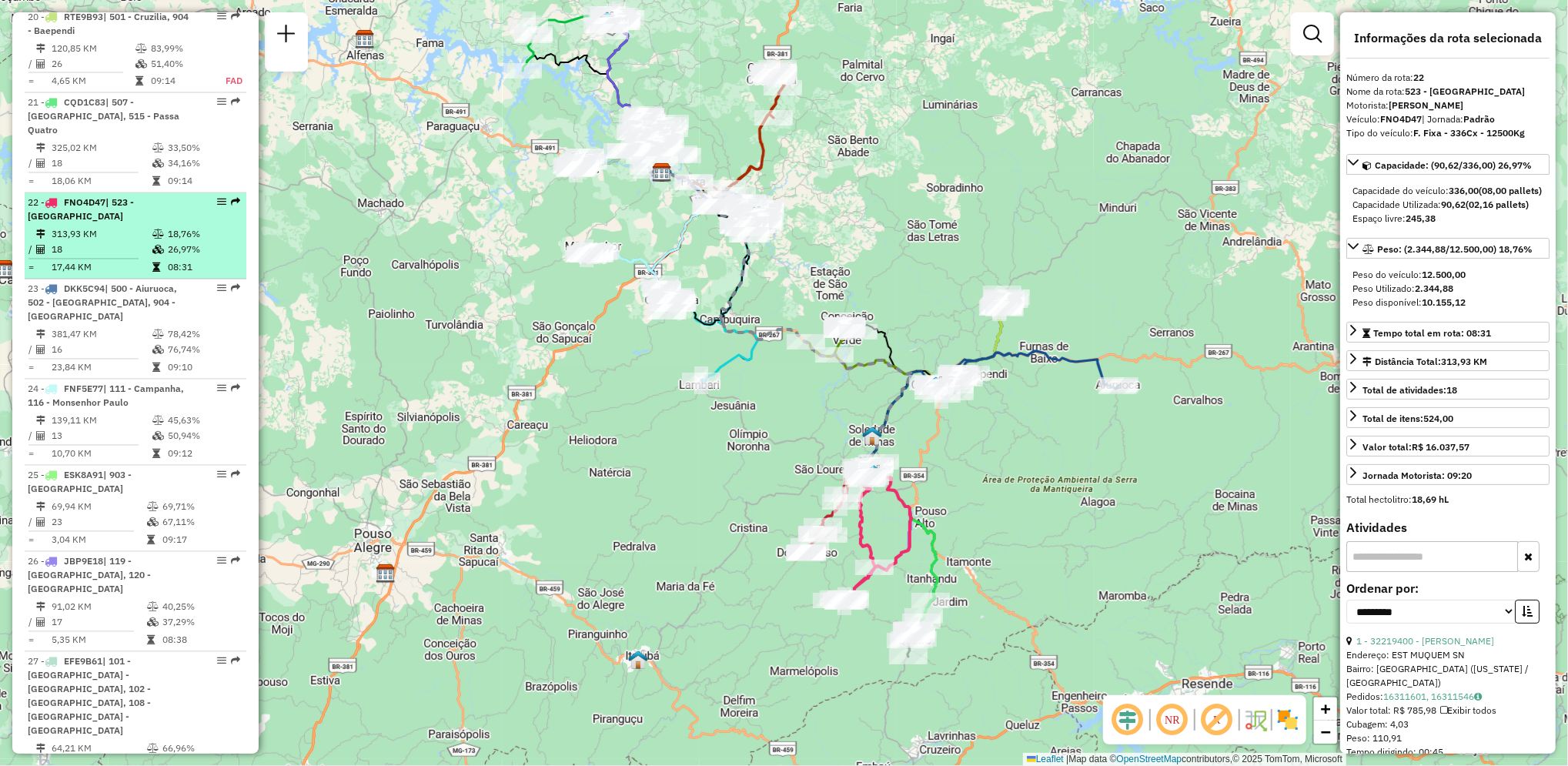
click at [171, 260] on td "08:31" at bounding box center [203, 268] width 73 height 15
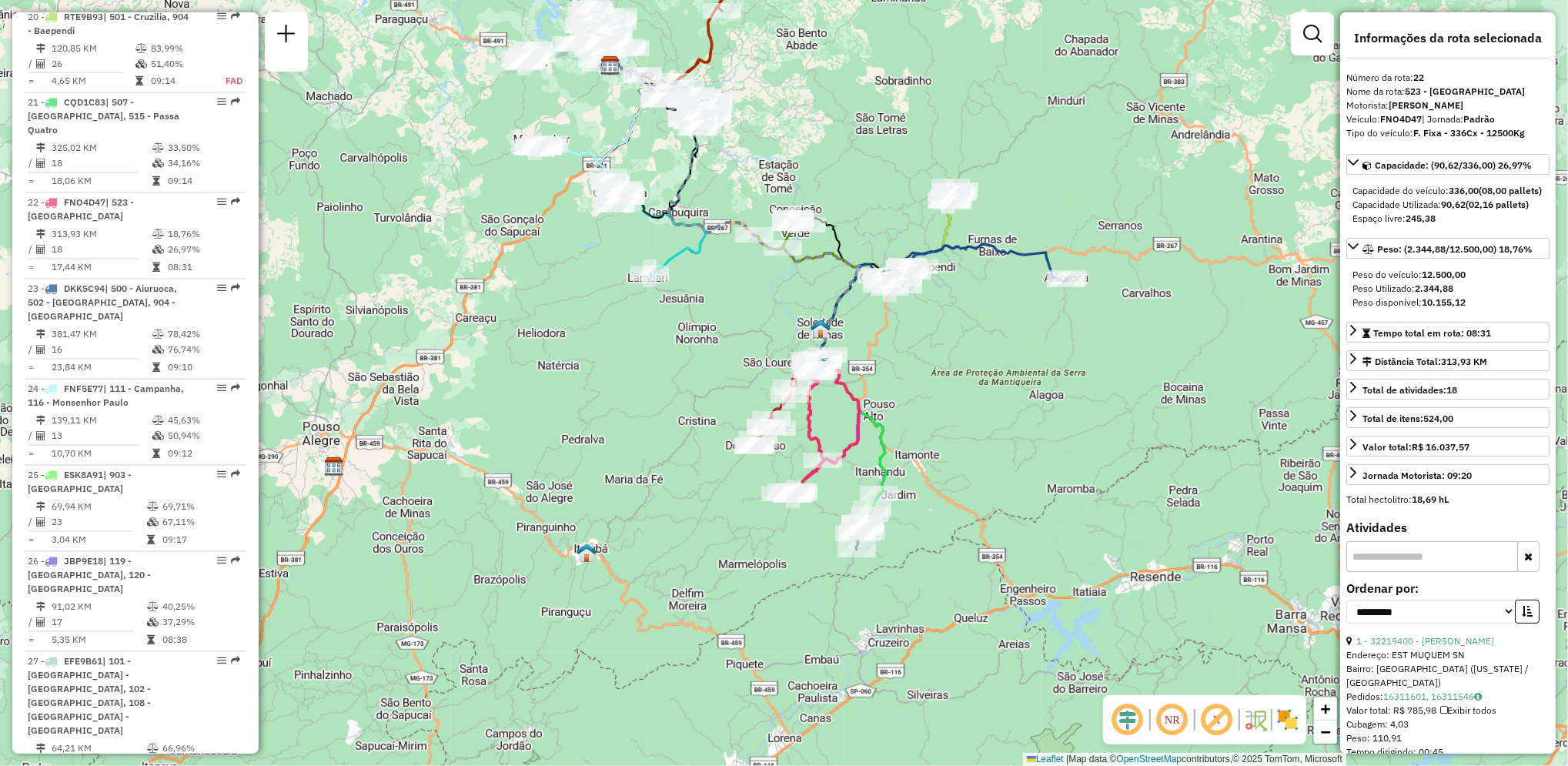
drag, startPoint x: 766, startPoint y: 513, endPoint x: 715, endPoint y: 406, distance: 118.5
click at [715, 406] on div "Janela de atendimento Grade de atendimento Capacidade Transportadoras Veículos …" at bounding box center [784, 383] width 1568 height 766
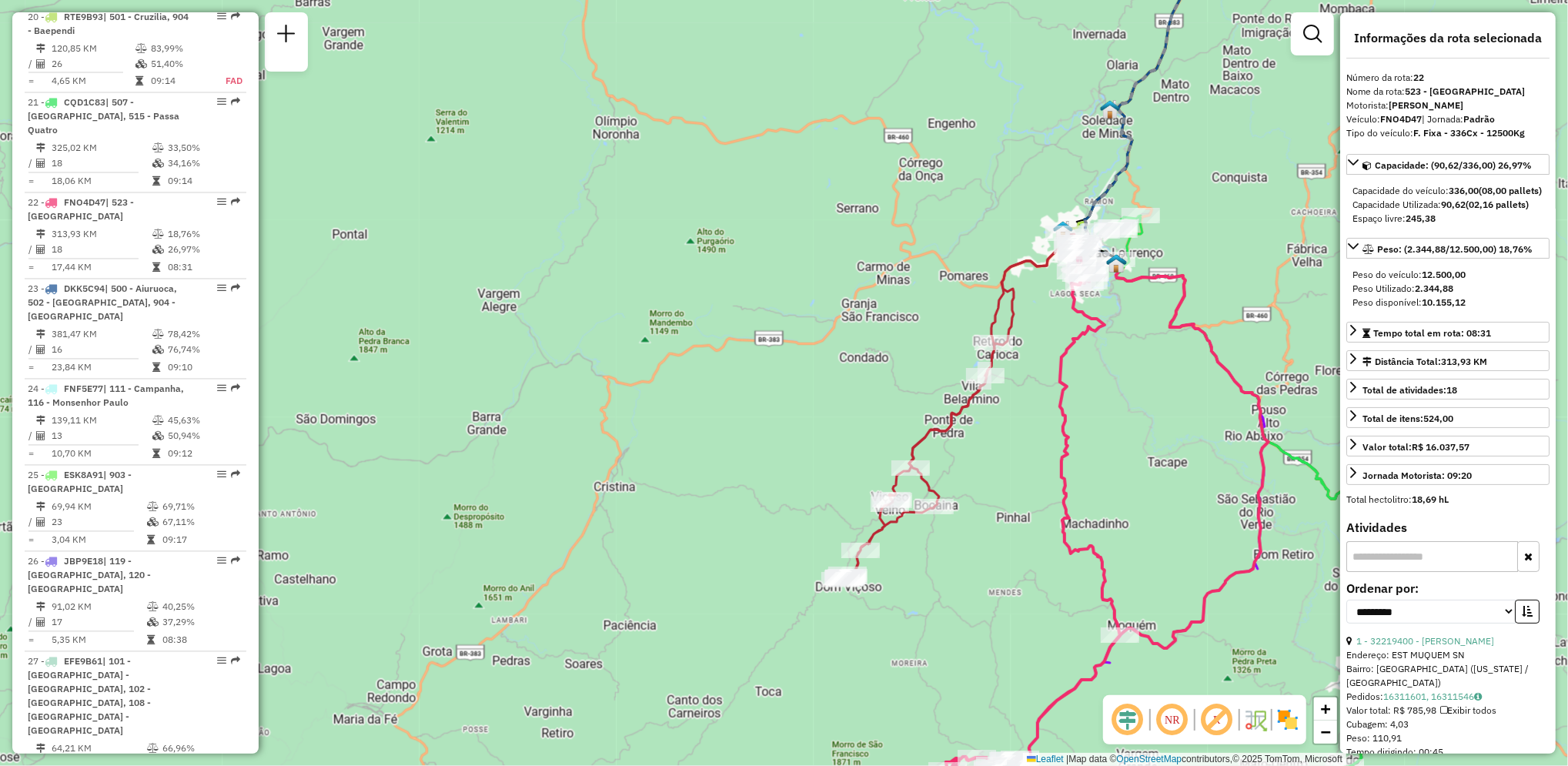
drag, startPoint x: 825, startPoint y: 424, endPoint x: 797, endPoint y: 435, distance: 30.1
click at [797, 435] on div "Janela de atendimento Grade de atendimento Capacidade Transportadoras Veículos …" at bounding box center [784, 383] width 1568 height 766
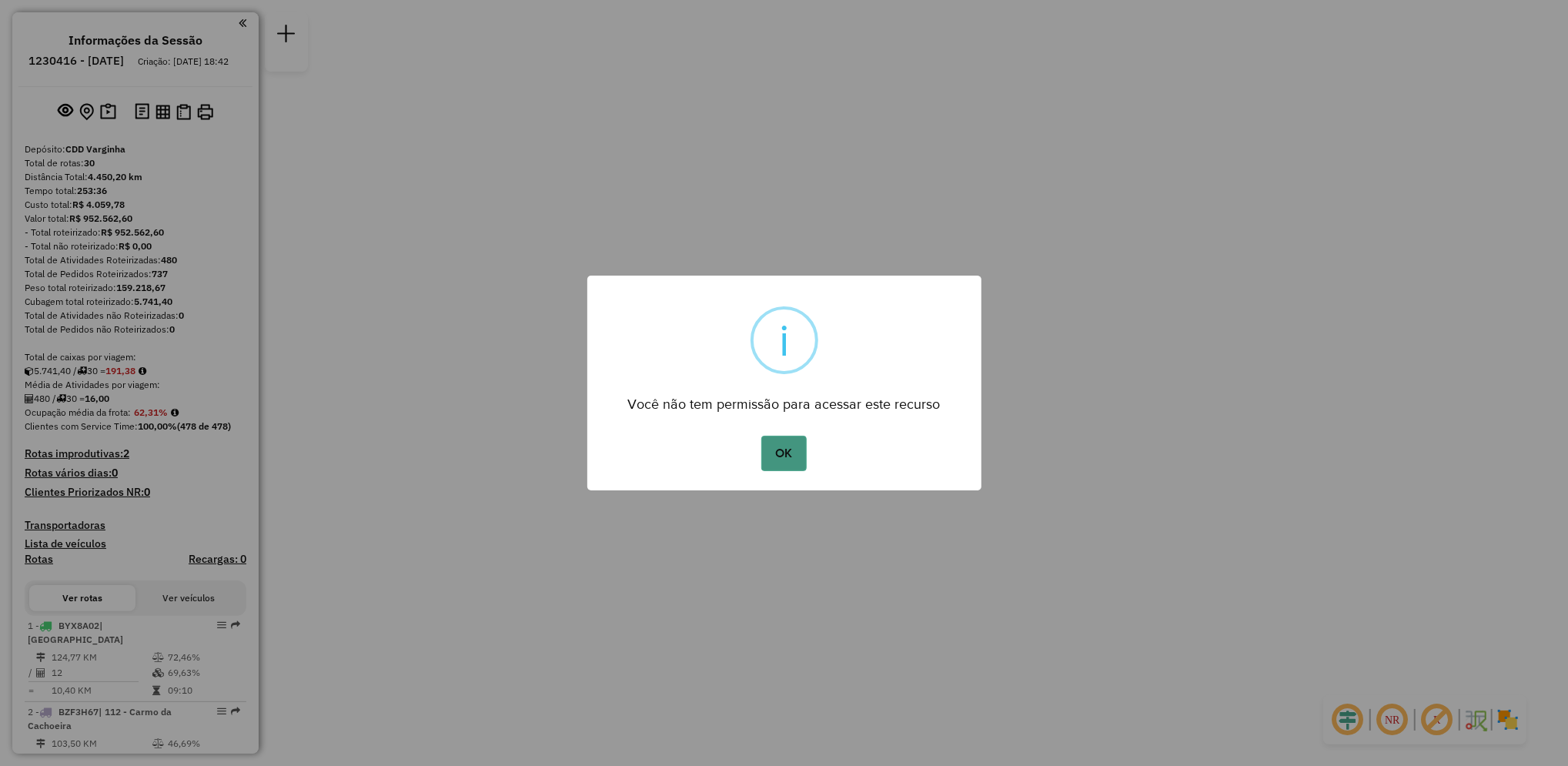
click at [788, 455] on button "OK" at bounding box center [784, 454] width 45 height 35
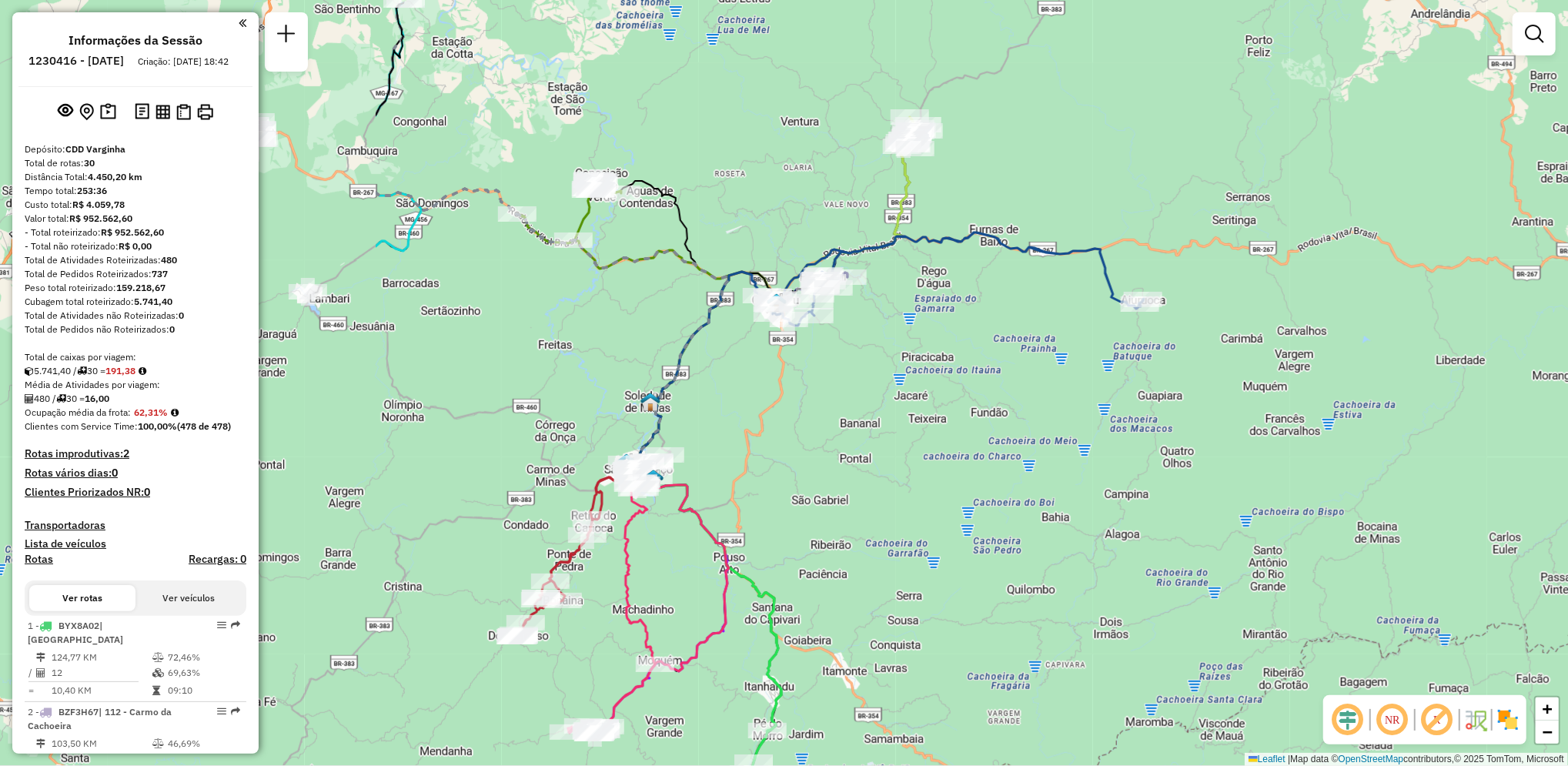
drag, startPoint x: 792, startPoint y: 475, endPoint x: 1324, endPoint y: 433, distance: 533.7
click at [1324, 433] on div "Janela de atendimento Grade de atendimento Capacidade Transportadoras Veículos …" at bounding box center [784, 383] width 1568 height 766
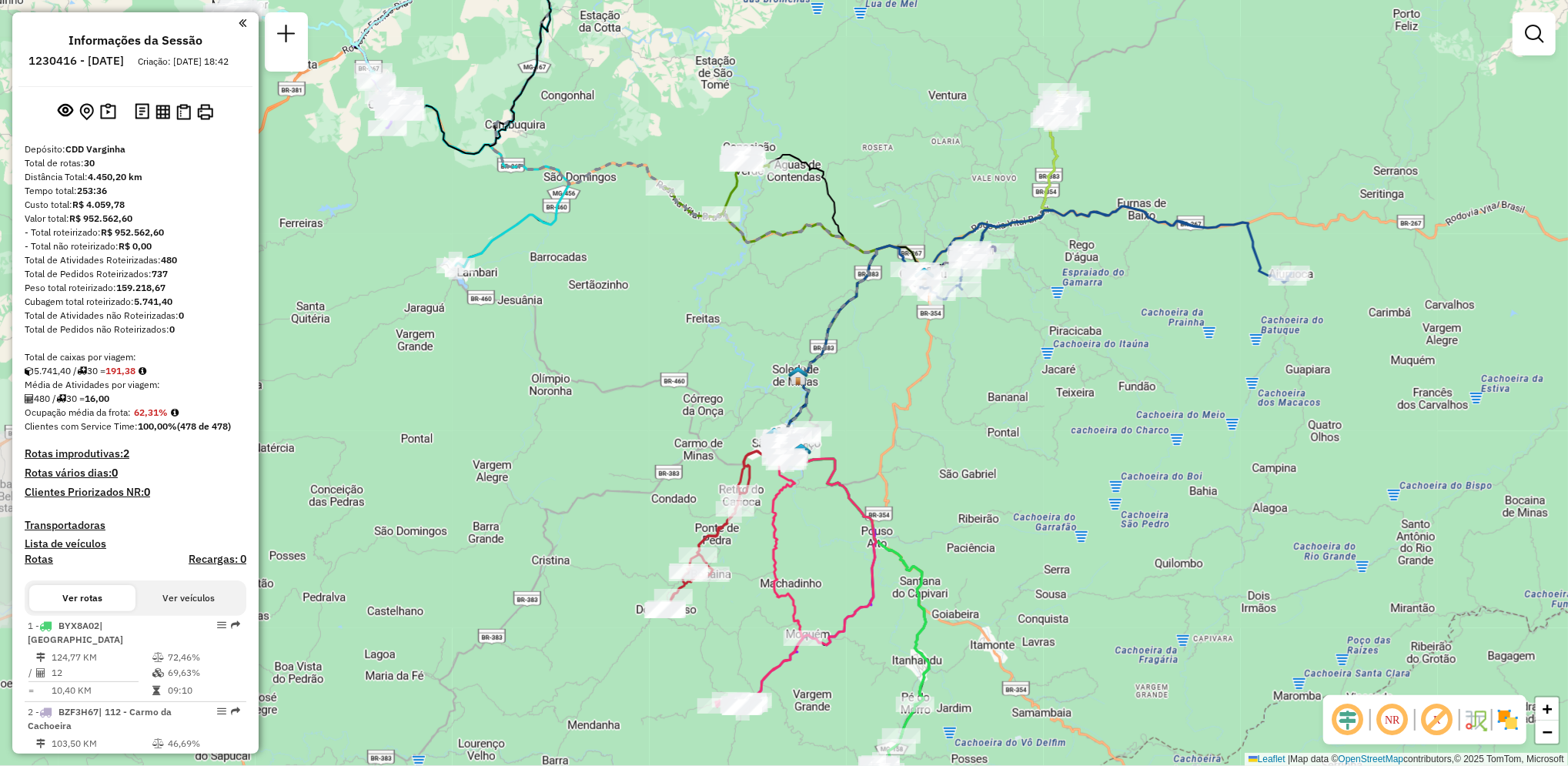
drag, startPoint x: 671, startPoint y: 377, endPoint x: 793, endPoint y: 352, distance: 124.5
click at [793, 352] on div "Janela de atendimento Grade de atendimento Capacidade Transportadoras Veículos …" at bounding box center [784, 383] width 1568 height 766
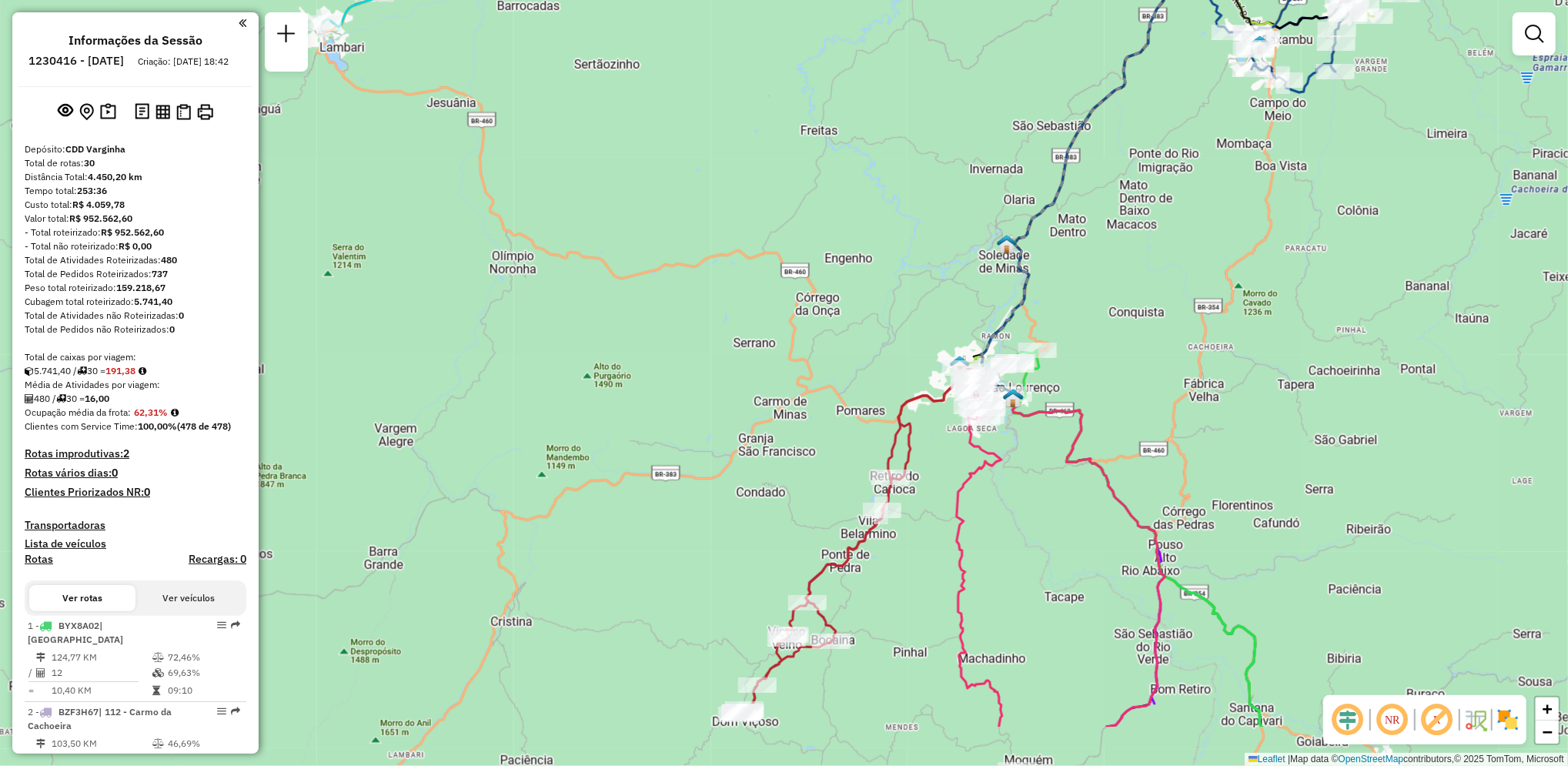
drag, startPoint x: 688, startPoint y: 392, endPoint x: 705, endPoint y: 347, distance: 48.1
click at [684, 323] on div "Janela de atendimento Grade de atendimento Capacidade Transportadoras Veículos …" at bounding box center [784, 383] width 1568 height 766
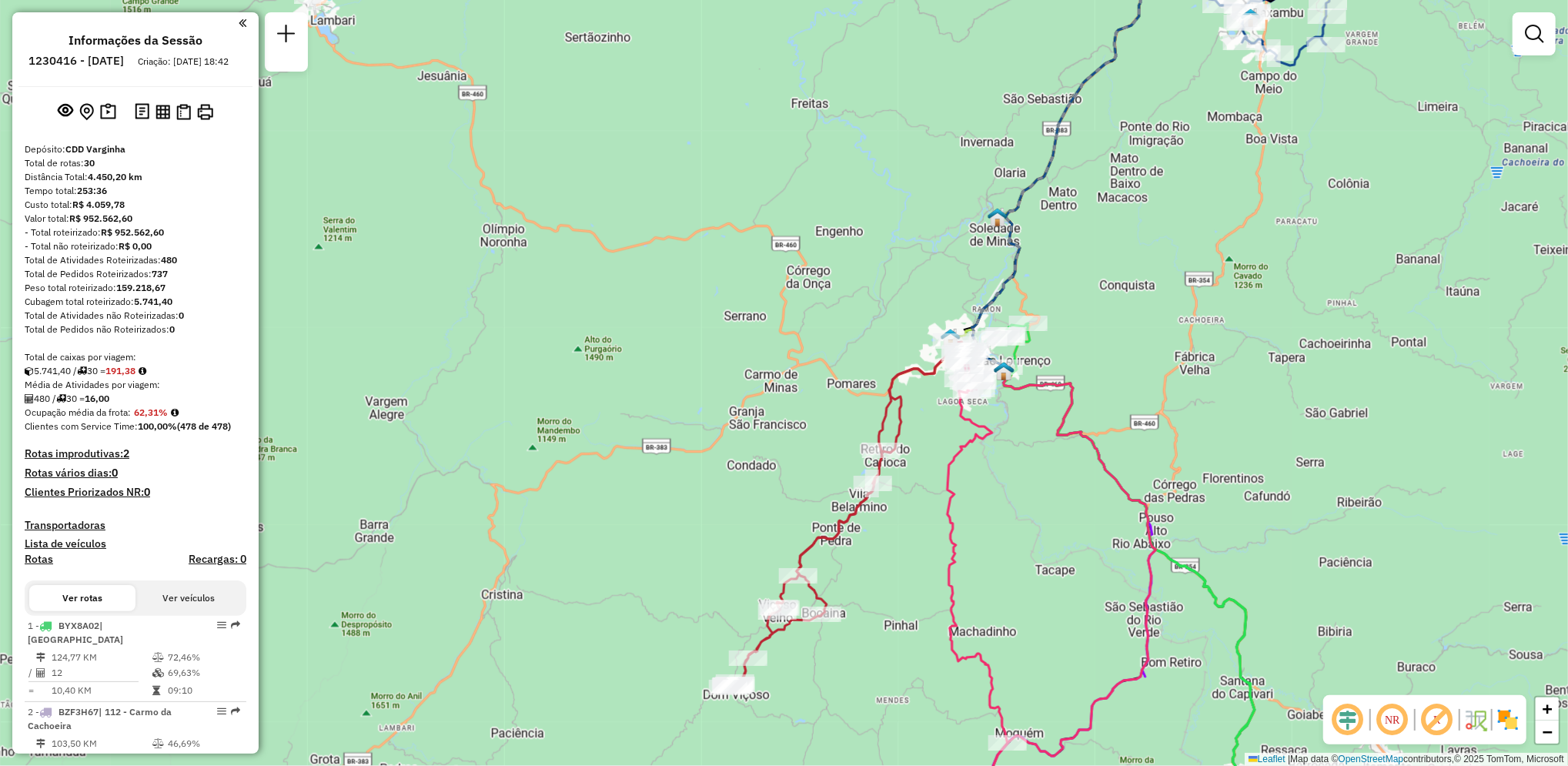
drag, startPoint x: 783, startPoint y: 420, endPoint x: 773, endPoint y: 394, distance: 27.9
click at [773, 394] on div "Janela de atendimento Grade de atendimento Capacidade Transportadoras Veículos …" at bounding box center [784, 383] width 1568 height 766
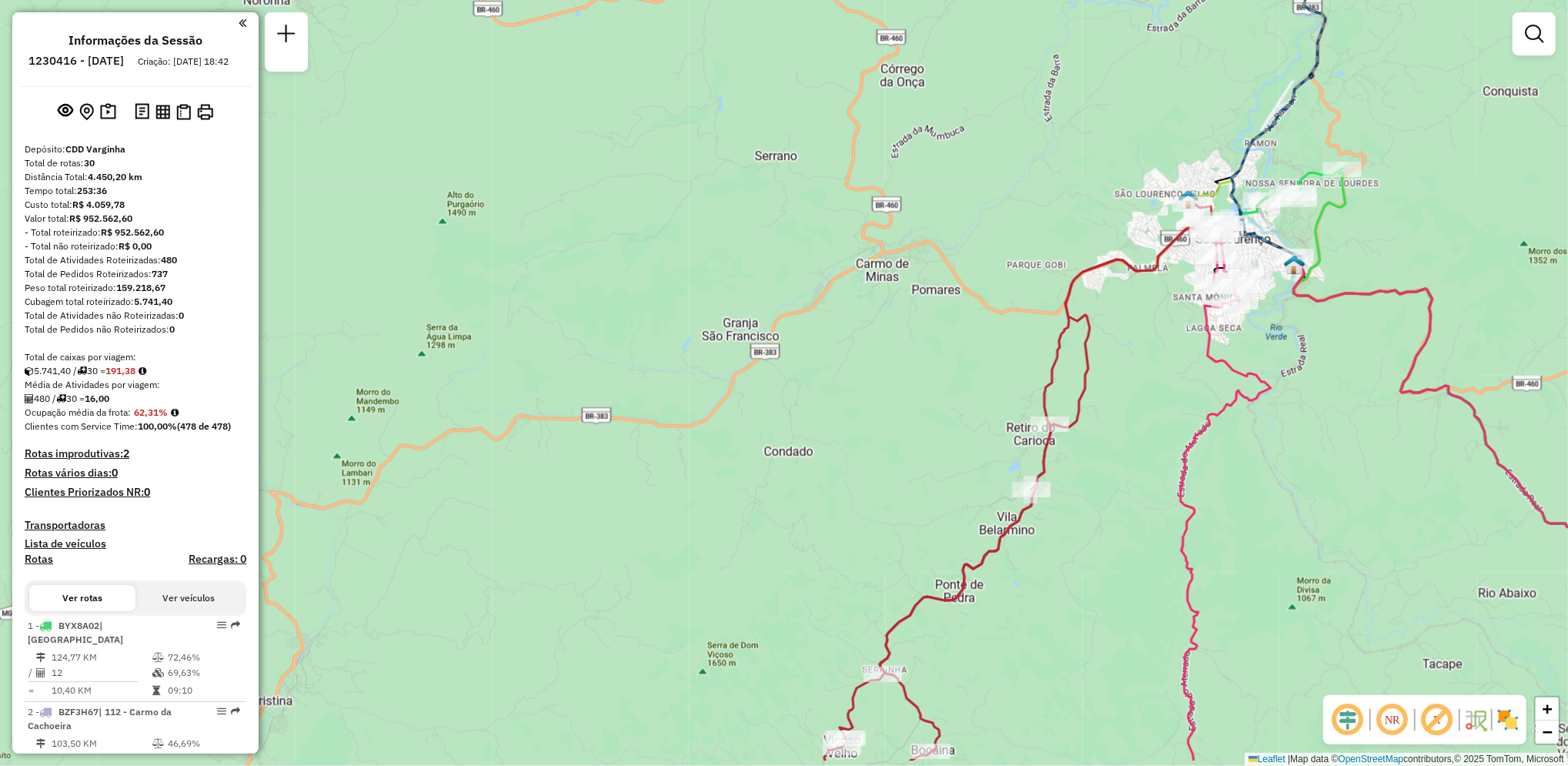
drag, startPoint x: 764, startPoint y: 409, endPoint x: 842, endPoint y: 293, distance: 139.8
click at [842, 293] on div "Janela de atendimento Grade de atendimento Capacidade Transportadoras Veículos …" at bounding box center [784, 383] width 1568 height 766
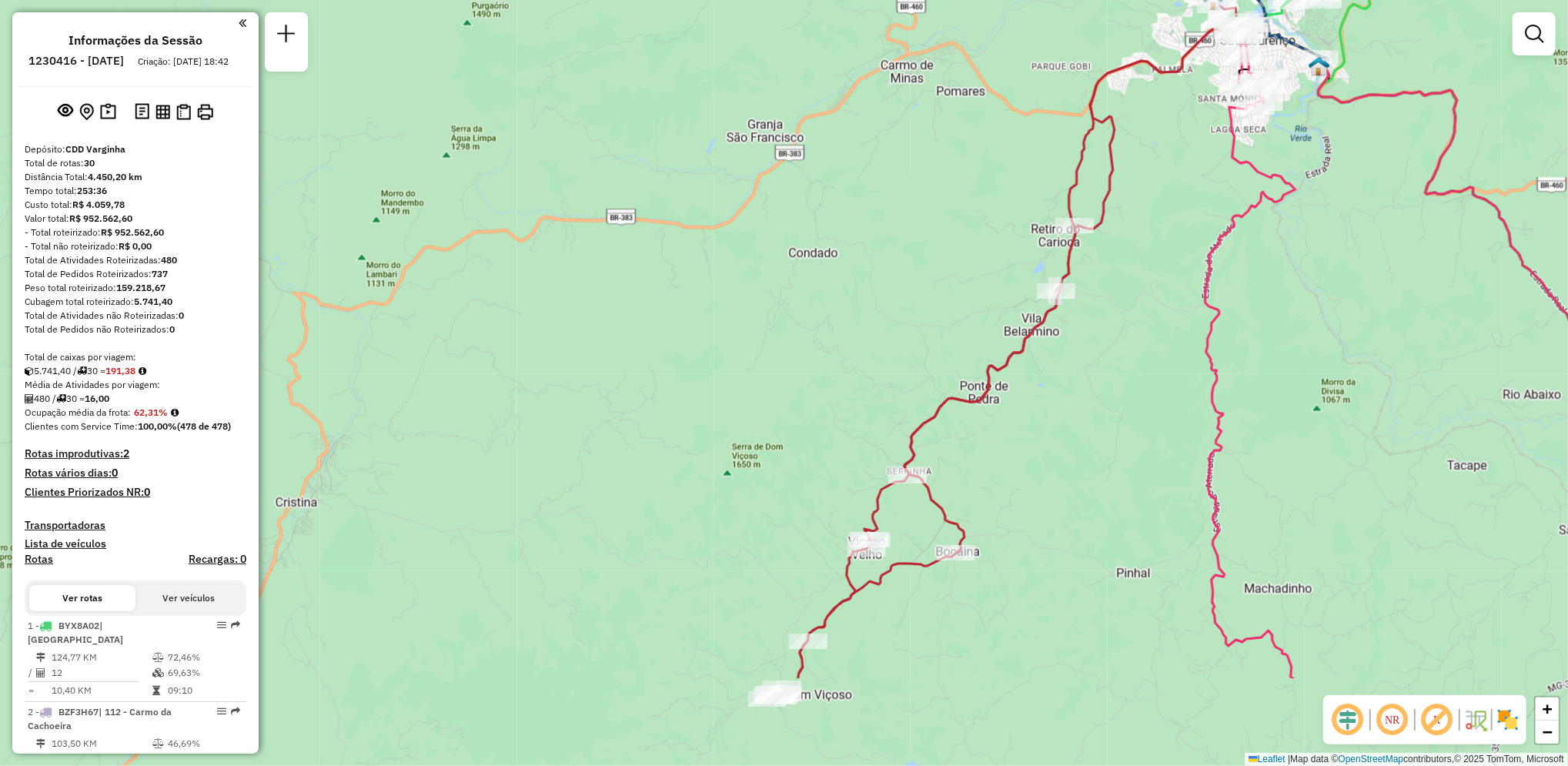
drag, startPoint x: 986, startPoint y: 598, endPoint x: 995, endPoint y: 433, distance: 165.2
click at [995, 433] on div "Janela de atendimento Grade de atendimento Capacidade Transportadoras Veículos …" at bounding box center [784, 383] width 1568 height 766
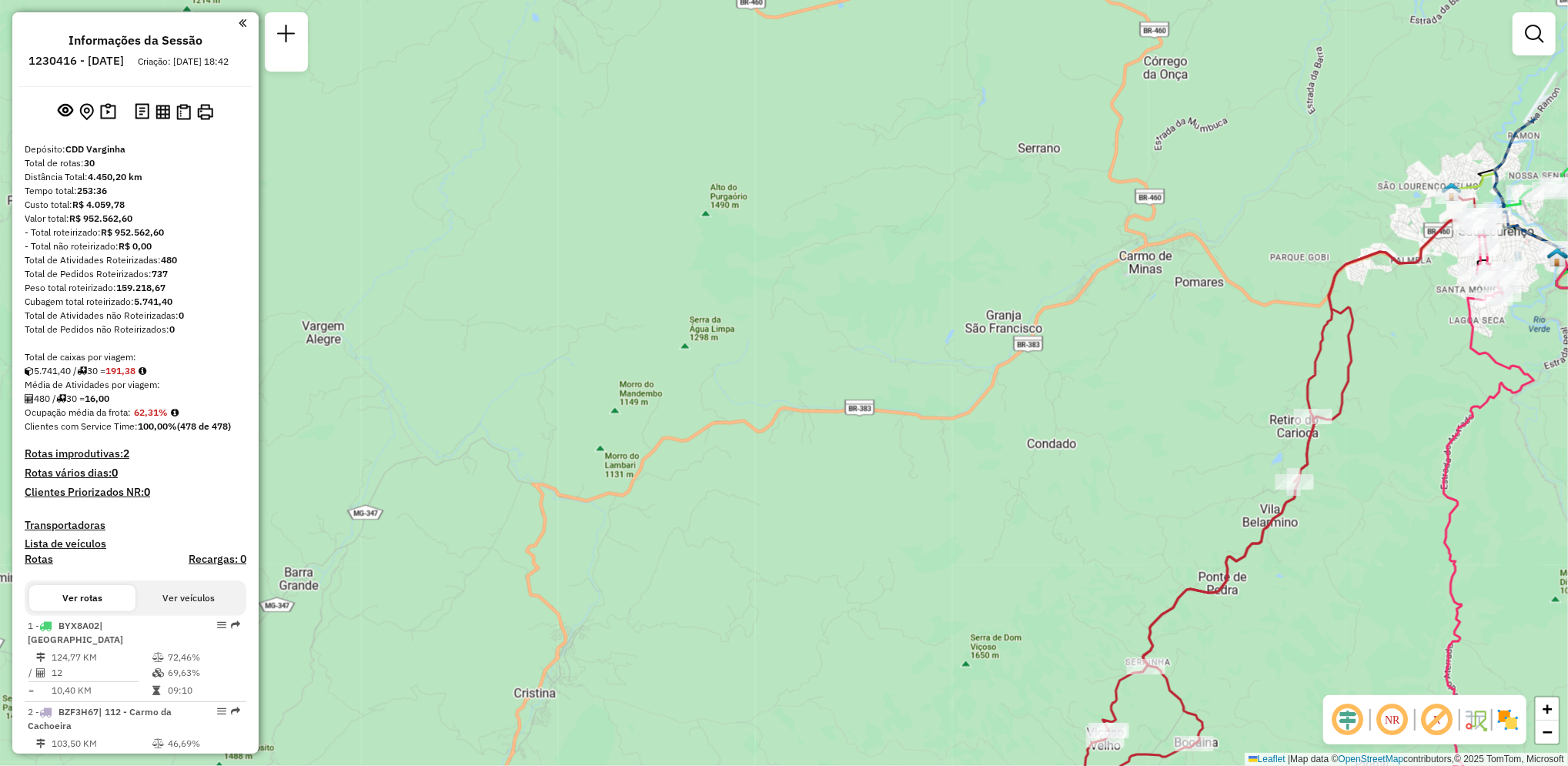
drag, startPoint x: 555, startPoint y: 175, endPoint x: 773, endPoint y: 347, distance: 277.7
click at [773, 347] on div "Janela de atendimento Grade de atendimento Capacidade Transportadoras Veículos …" at bounding box center [784, 383] width 1568 height 766
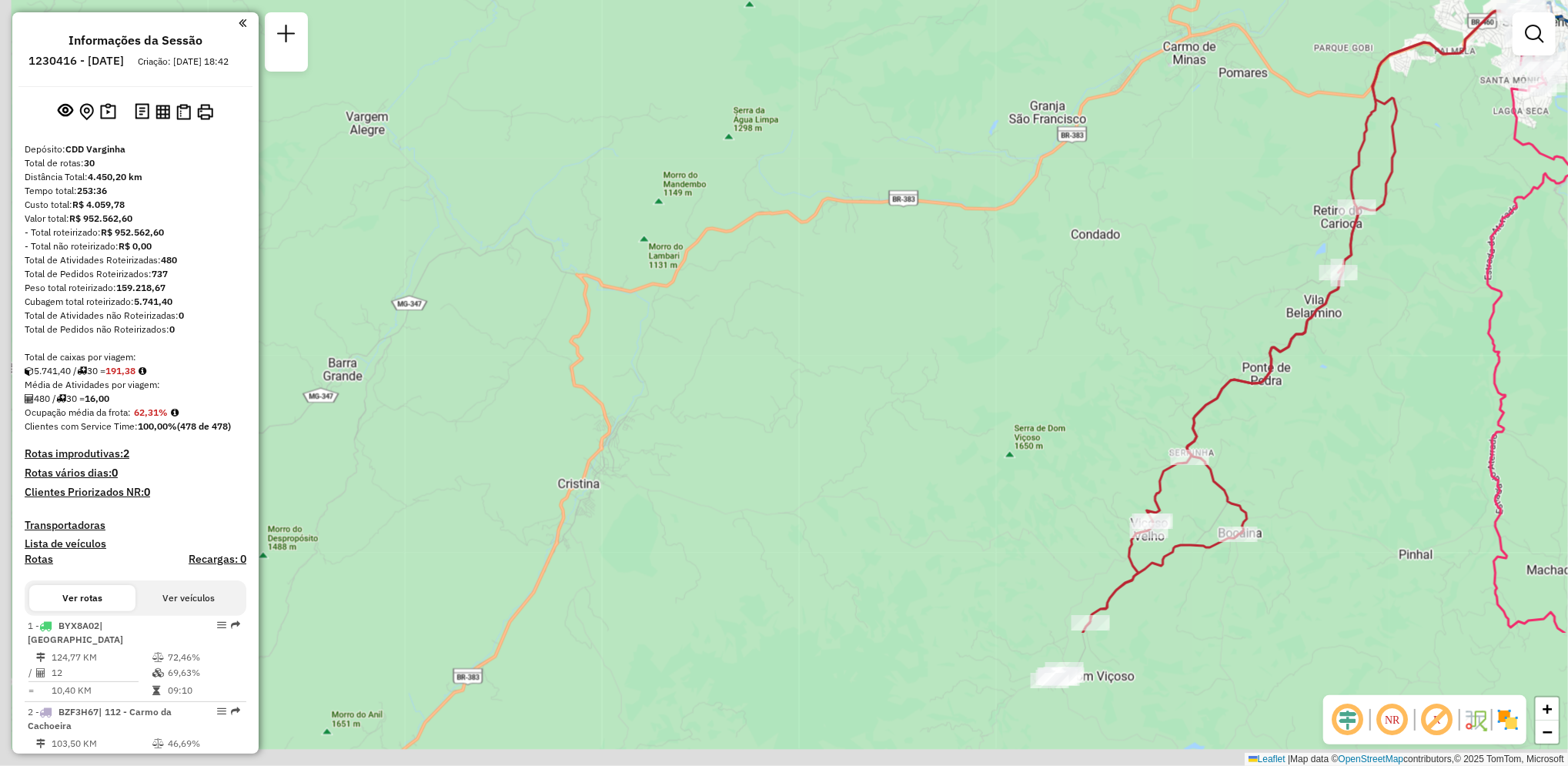
drag, startPoint x: 561, startPoint y: 497, endPoint x: 598, endPoint y: 357, distance: 144.8
click at [598, 357] on div "Janela de atendimento Grade de atendimento Capacidade Transportadoras Veículos …" at bounding box center [784, 383] width 1568 height 766
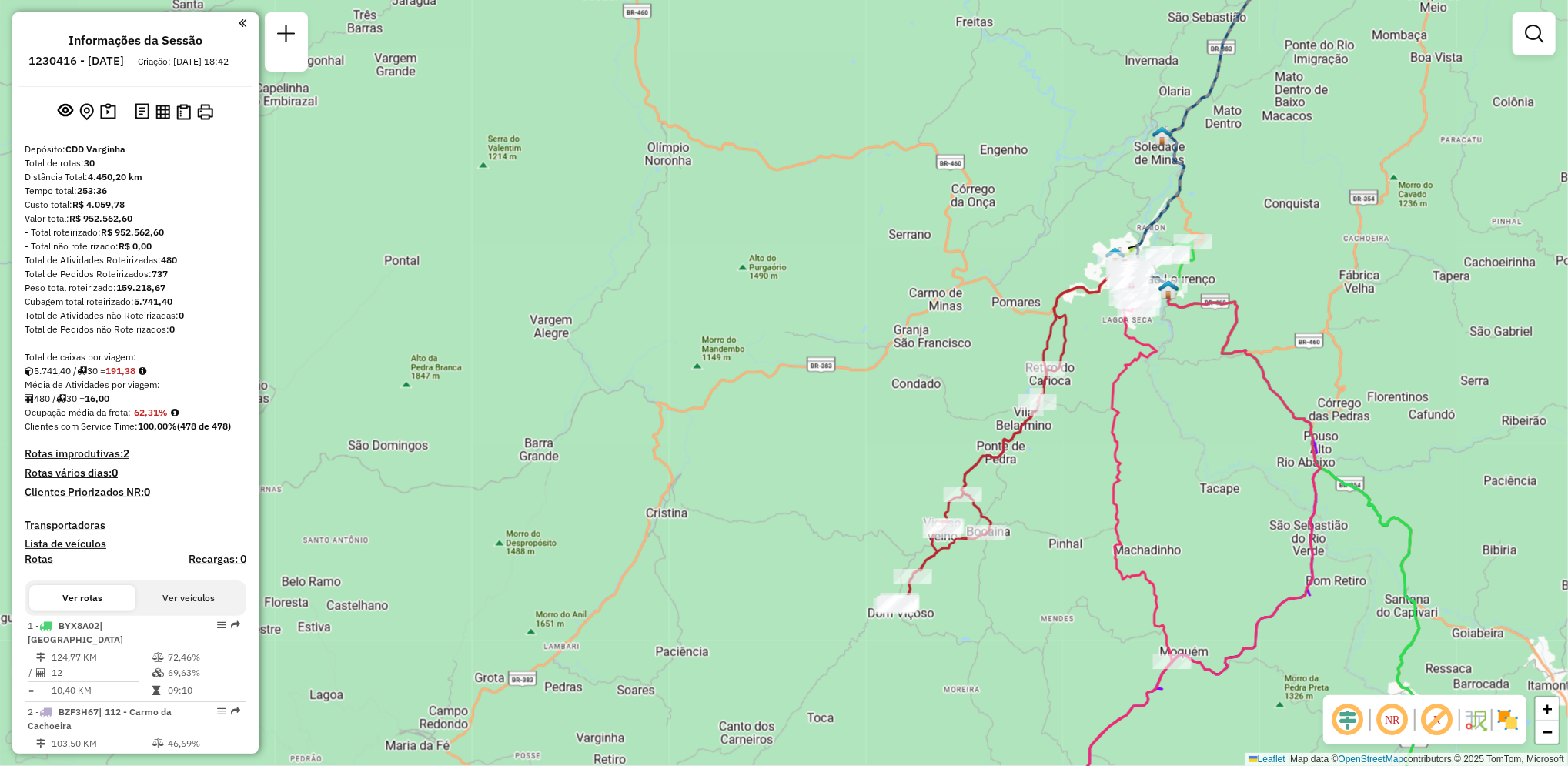
drag, startPoint x: 874, startPoint y: 563, endPoint x: 807, endPoint y: 564, distance: 67.0
click at [807, 564] on div "Janela de atendimento Grade de atendimento Capacidade Transportadoras Veículos …" at bounding box center [784, 383] width 1568 height 766
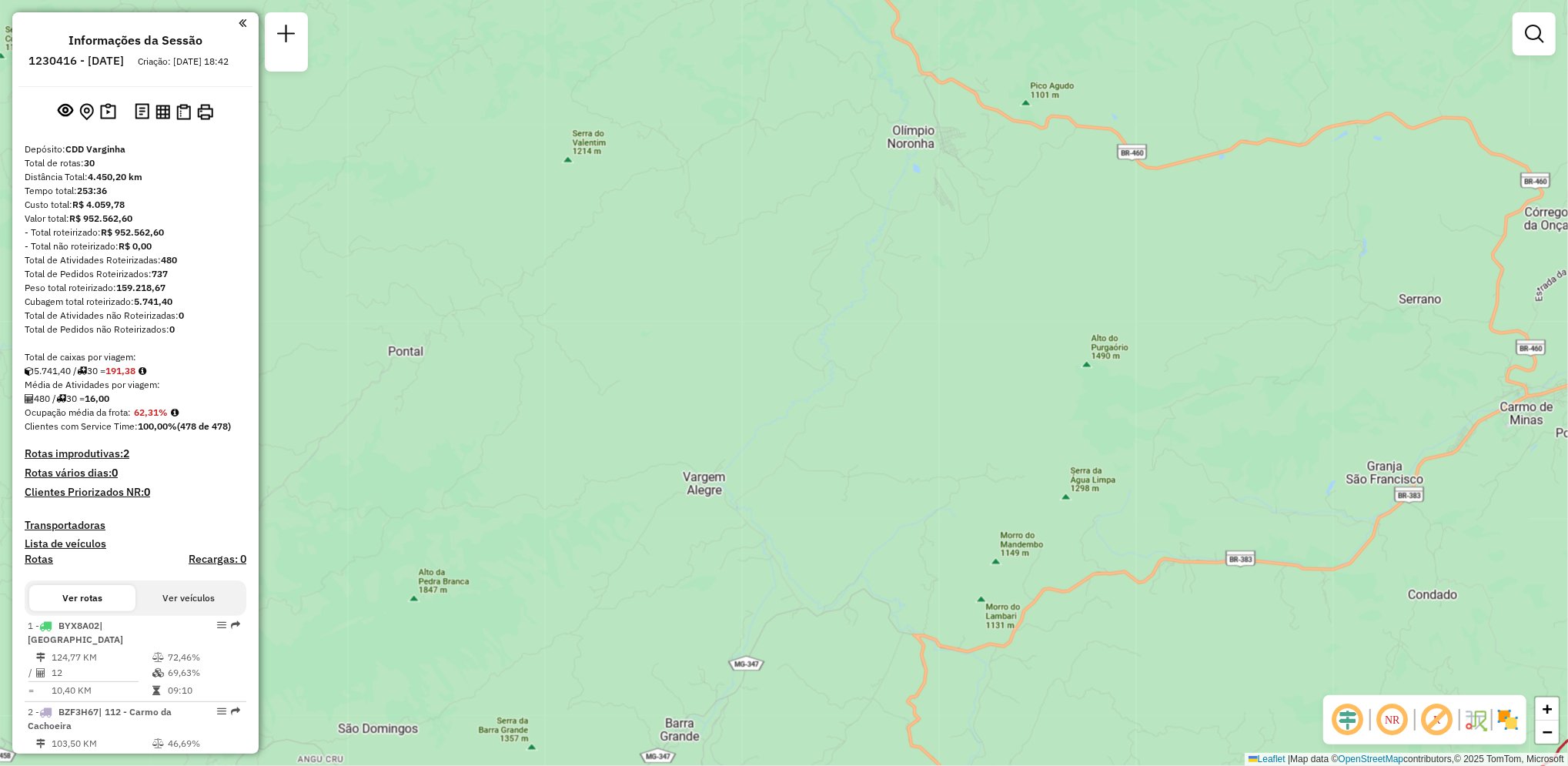
drag, startPoint x: 598, startPoint y: 347, endPoint x: 843, endPoint y: 496, distance: 286.8
click at [843, 496] on div "Janela de atendimento Grade de atendimento Capacidade Transportadoras Veículos …" at bounding box center [784, 383] width 1568 height 766
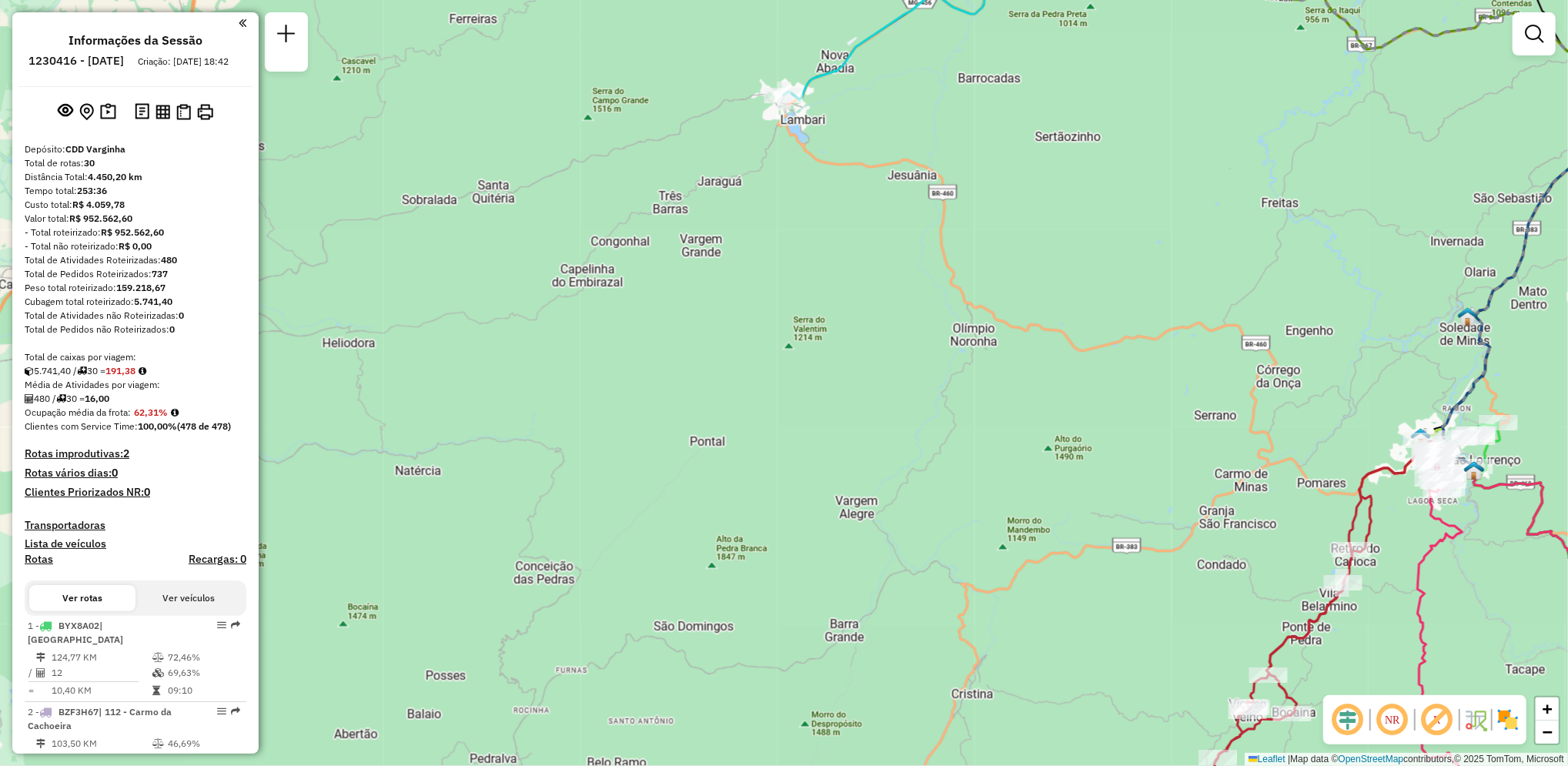
drag, startPoint x: 817, startPoint y: 483, endPoint x: 928, endPoint y: 522, distance: 117.7
click at [928, 522] on div "Janela de atendimento Grade de atendimento Capacidade Transportadoras Veículos …" at bounding box center [784, 383] width 1568 height 766
